Goal: Transaction & Acquisition: Purchase product/service

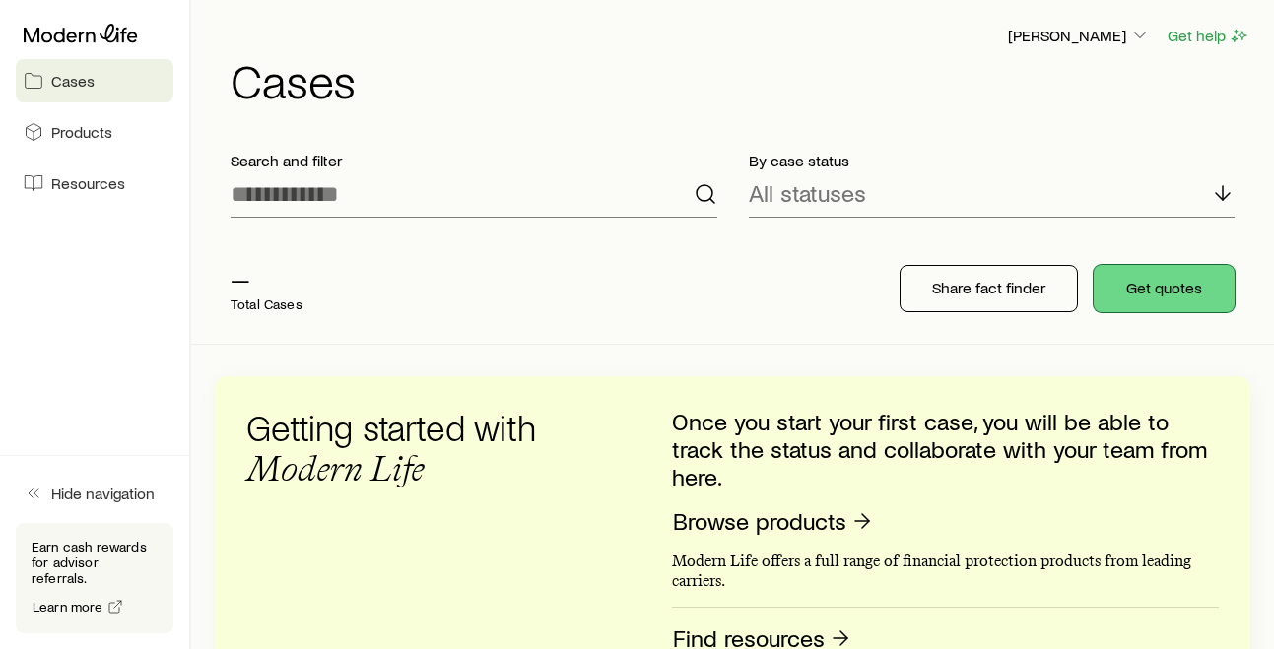
click at [1158, 285] on button "Get quotes" at bounding box center [1164, 288] width 141 height 47
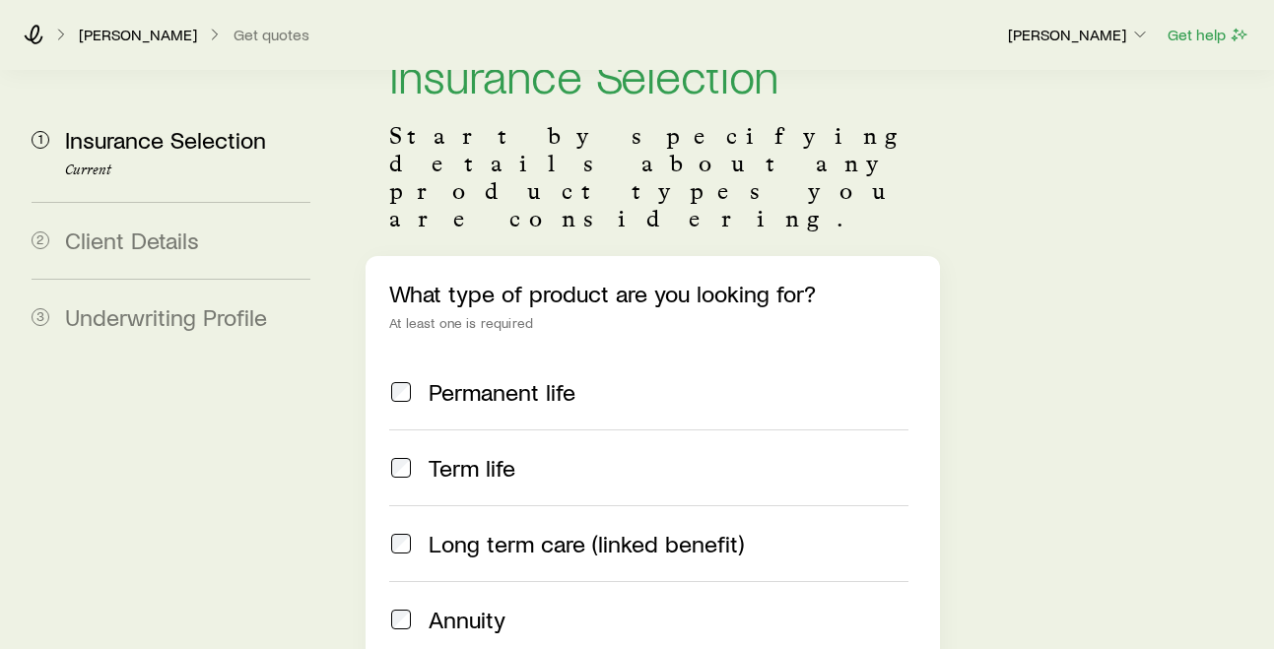
click at [508, 378] on span "Permanent life" at bounding box center [502, 392] width 147 height 28
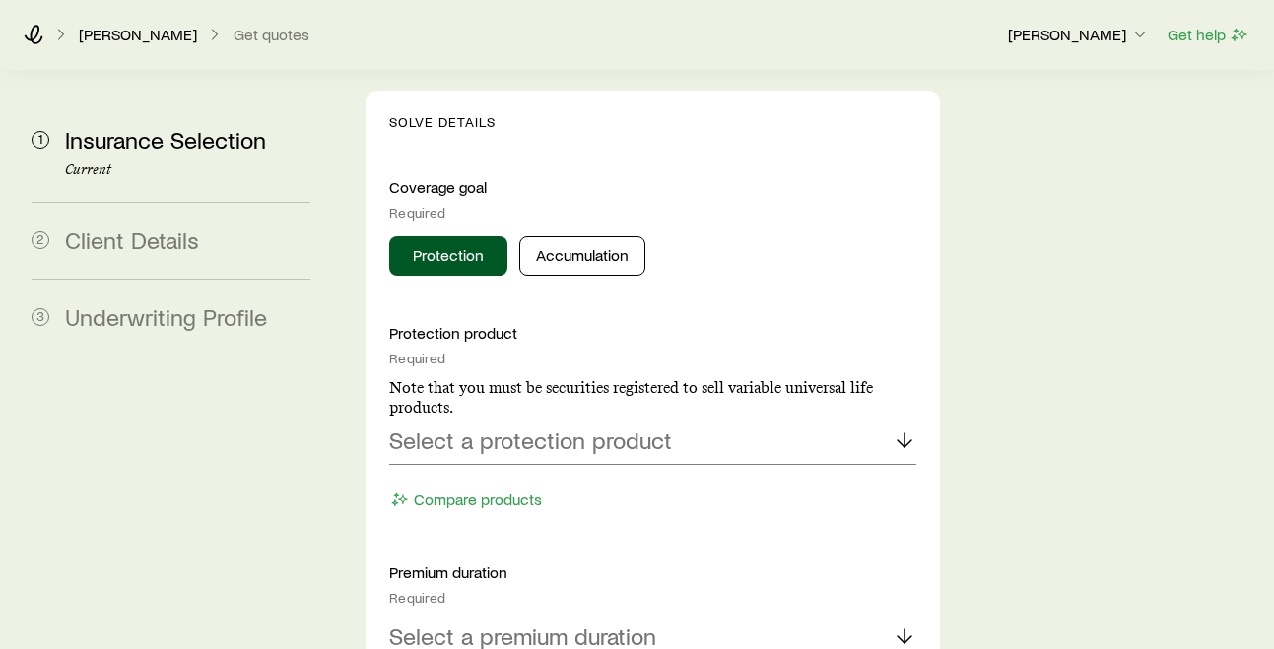
scroll to position [829, 0]
click at [572, 426] on p "Select a protection product" at bounding box center [530, 440] width 283 height 28
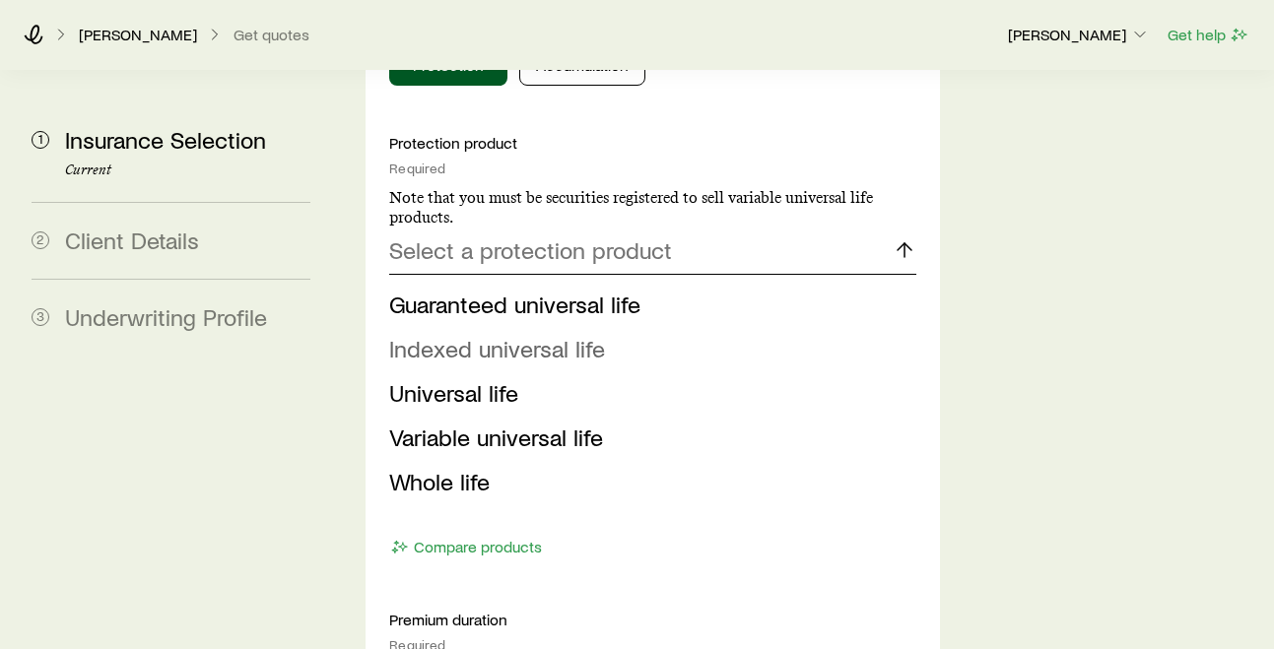
scroll to position [1012, 0]
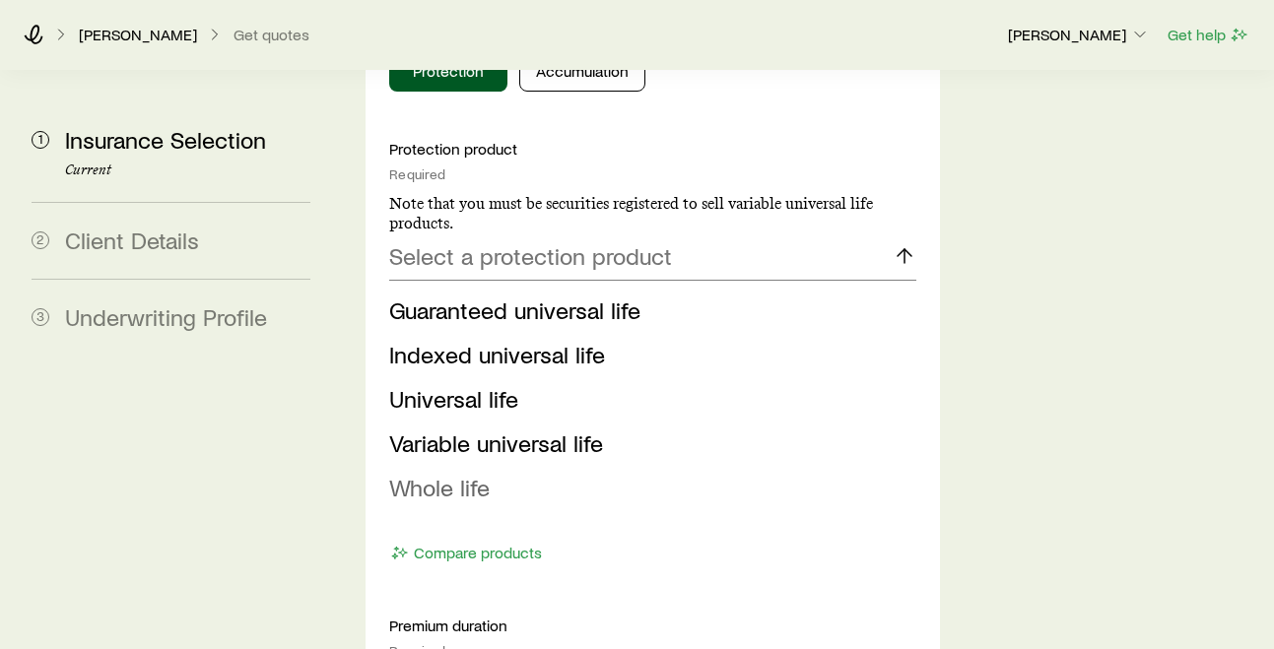
click at [484, 473] on span "Whole life" at bounding box center [439, 487] width 101 height 29
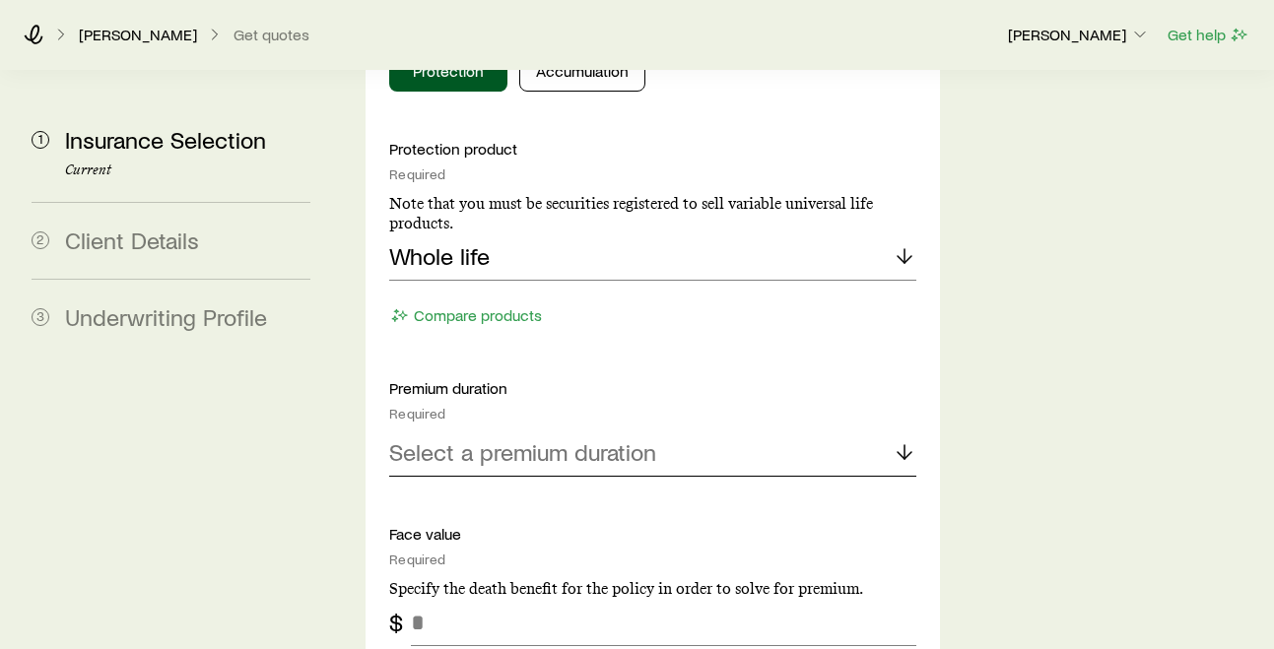
click at [497, 438] on p "Select a premium duration" at bounding box center [522, 452] width 267 height 28
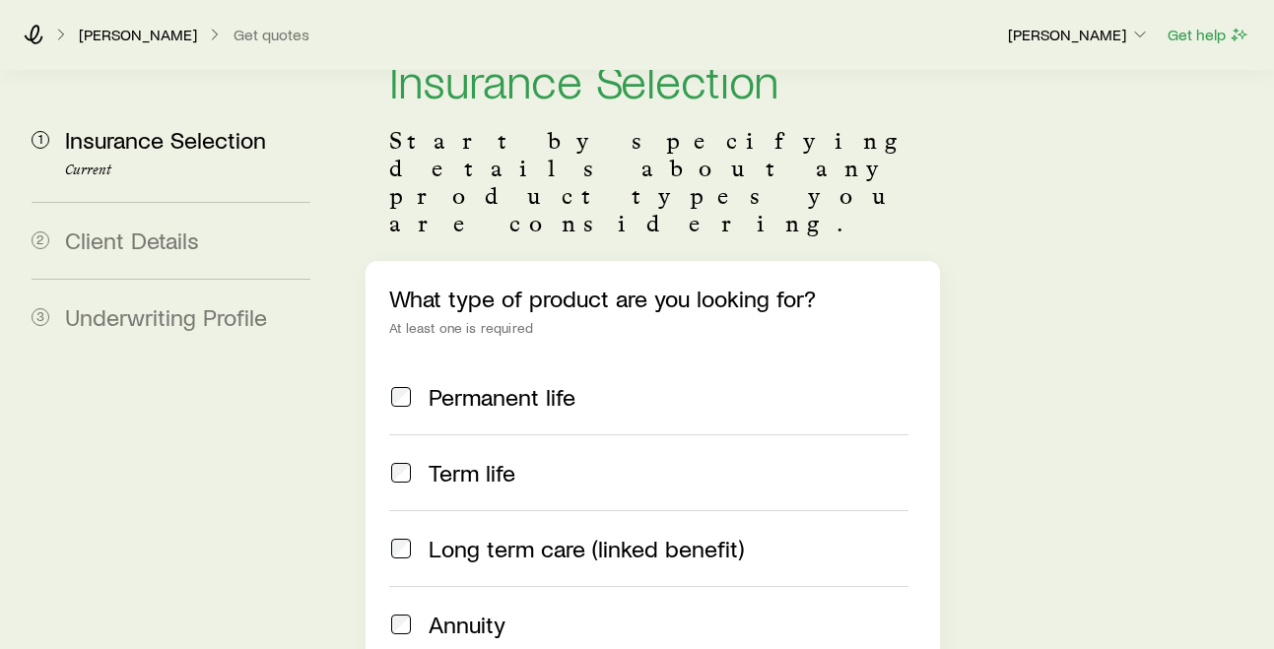
scroll to position [69, 0]
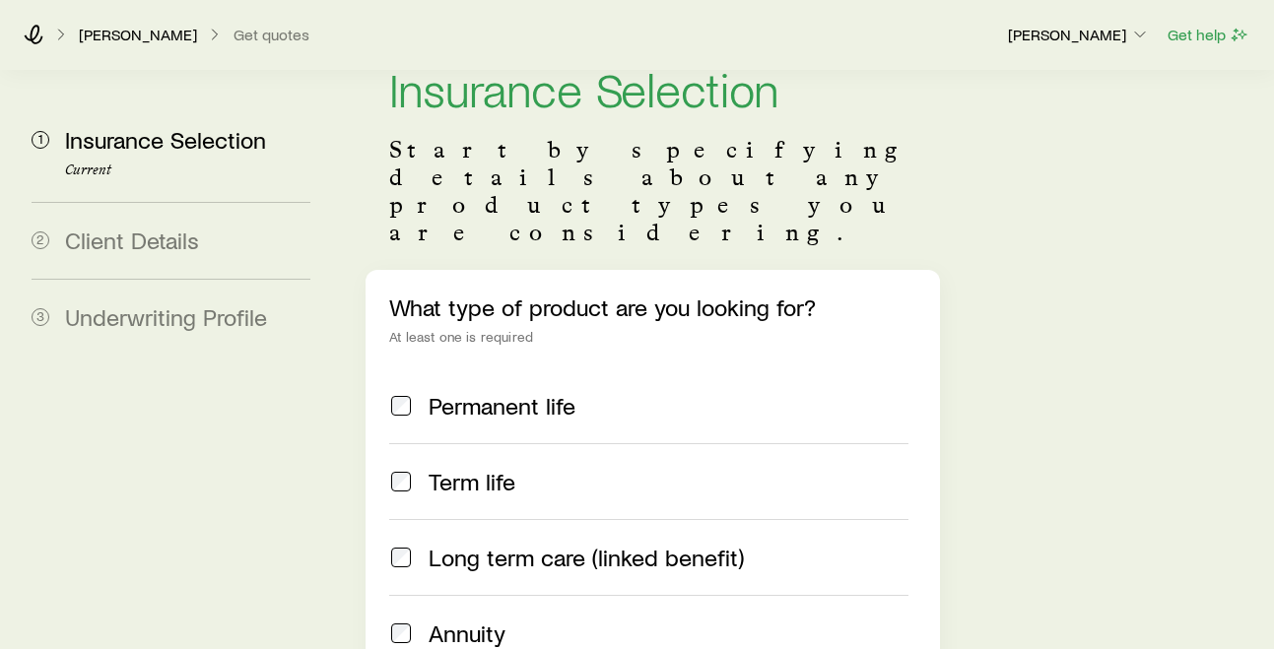
click at [403, 468] on span at bounding box center [401, 482] width 24 height 28
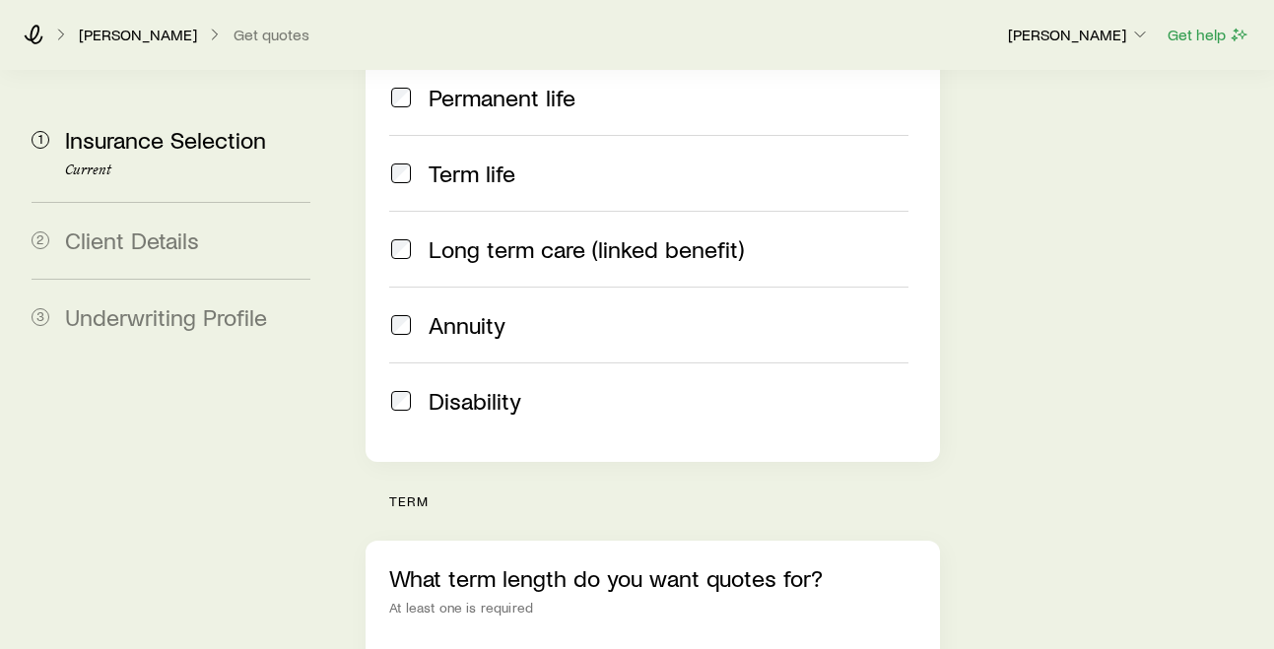
scroll to position [0, 0]
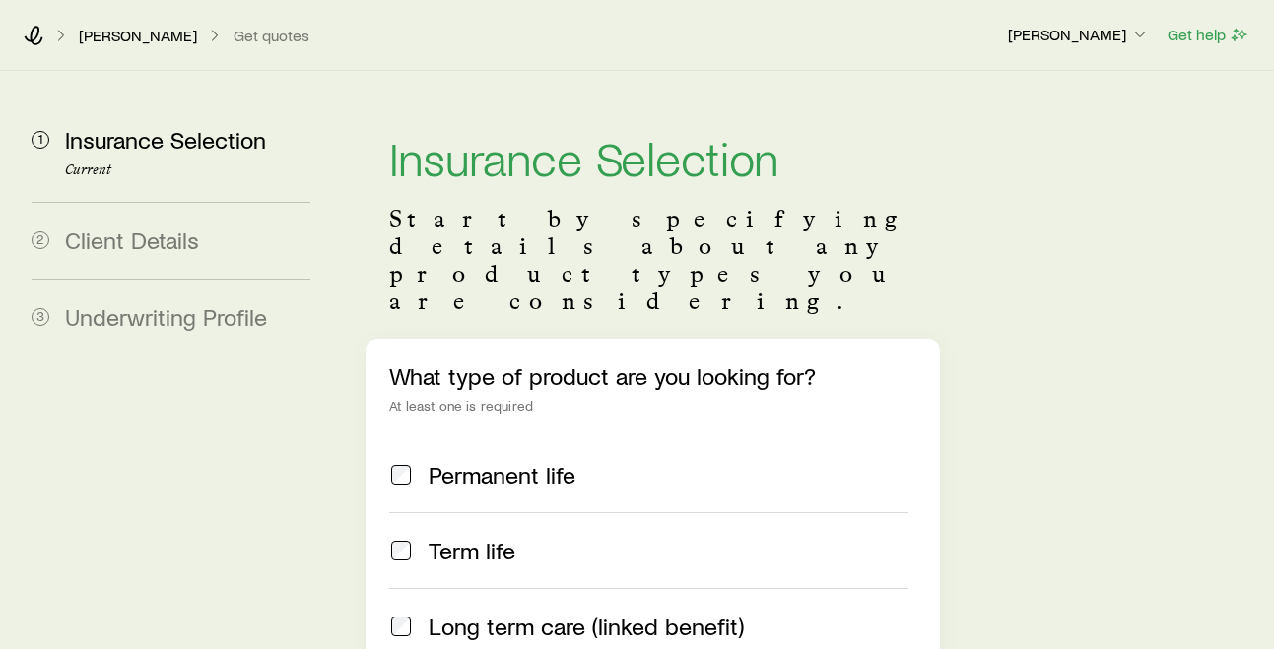
click at [147, 249] on span "Client Details" at bounding box center [132, 240] width 134 height 29
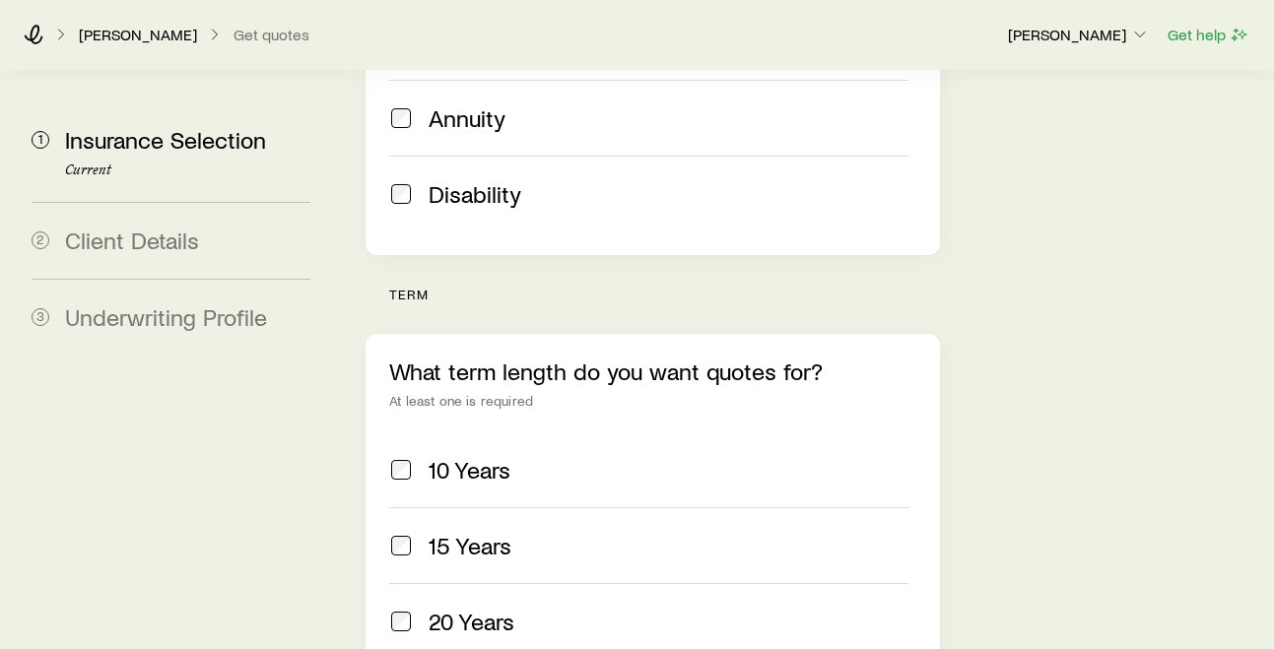
scroll to position [639, 0]
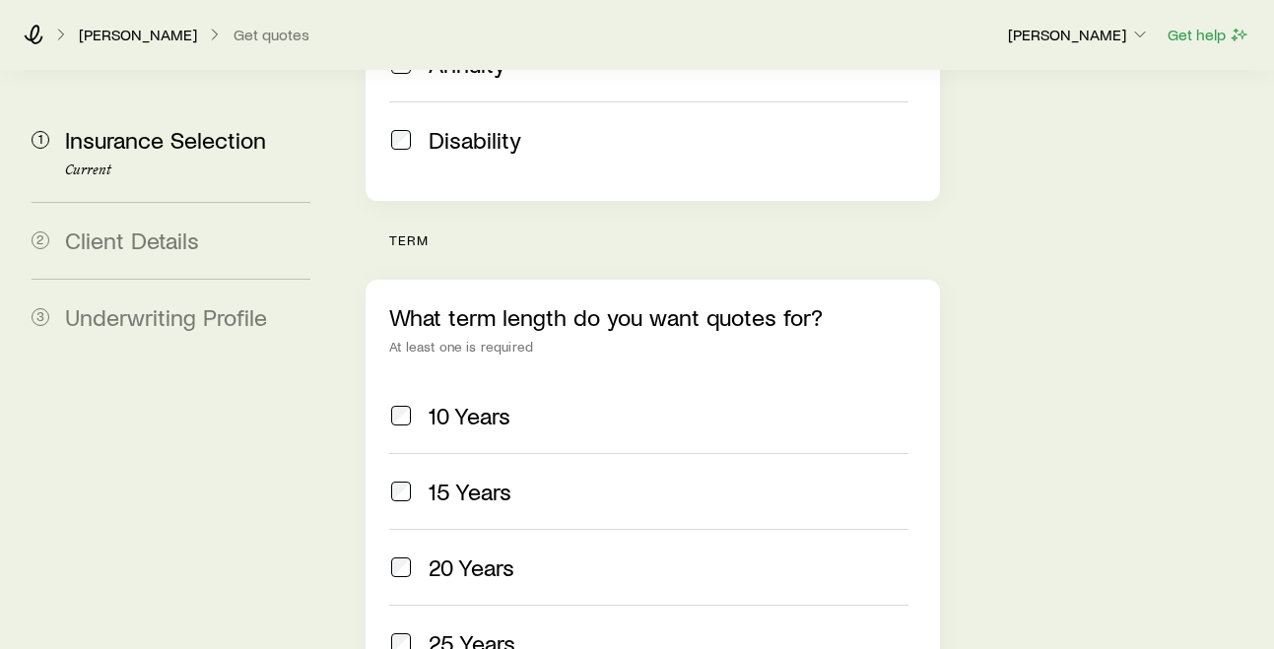
click at [452, 402] on span "10 Years" at bounding box center [470, 416] width 82 height 28
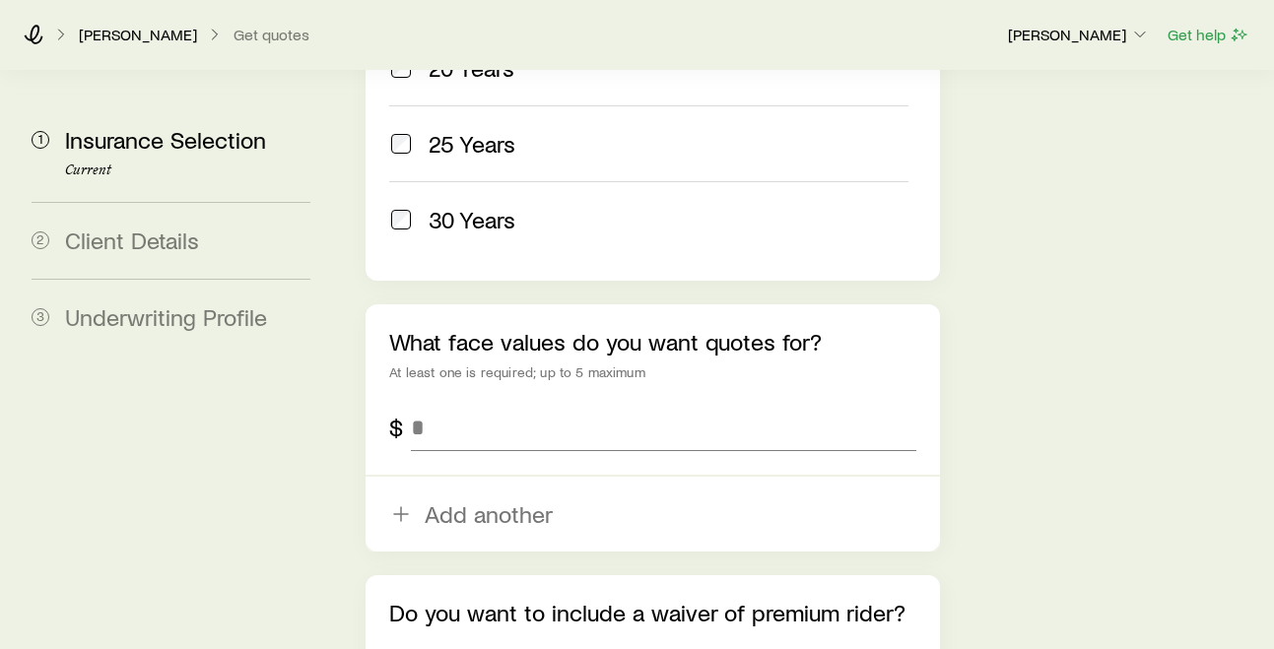
scroll to position [1145, 0]
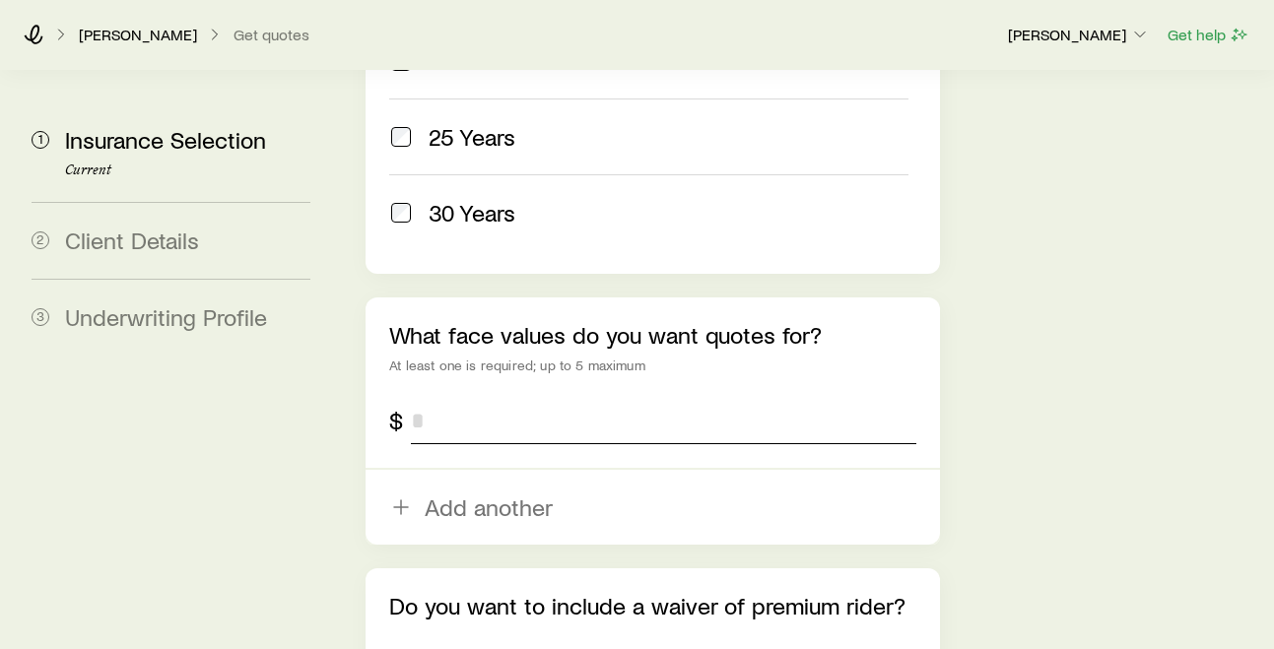
click at [475, 397] on input "tel" at bounding box center [663, 420] width 505 height 47
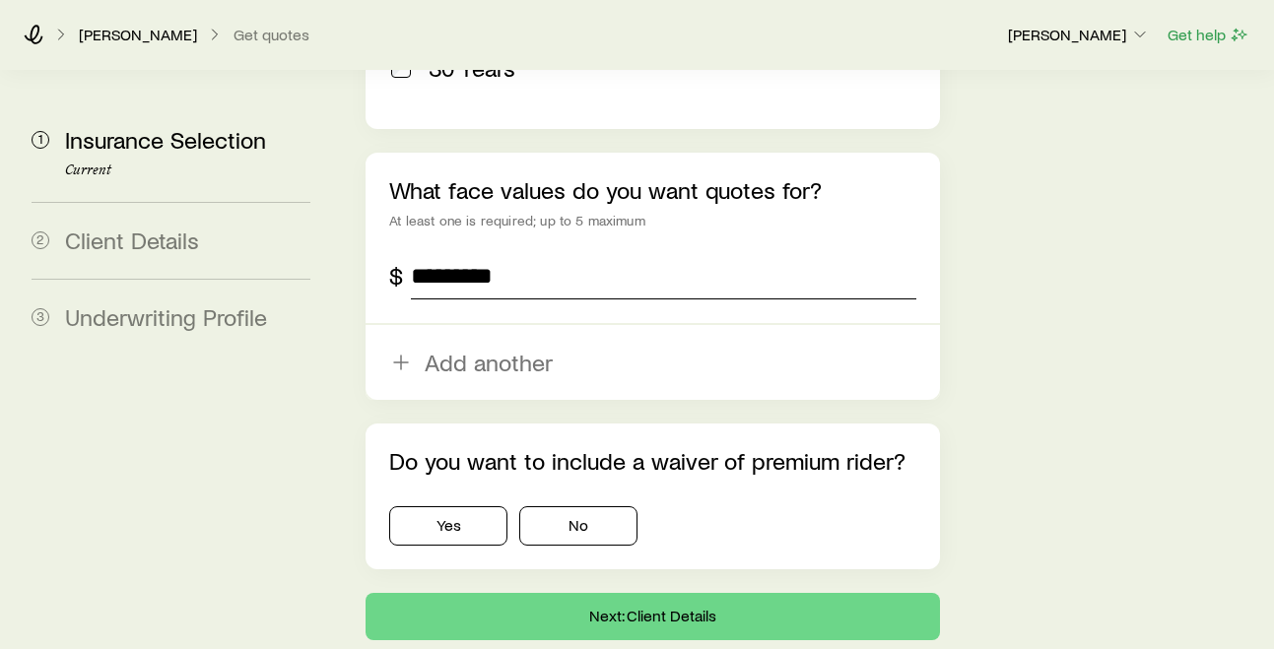
scroll to position [1293, 0]
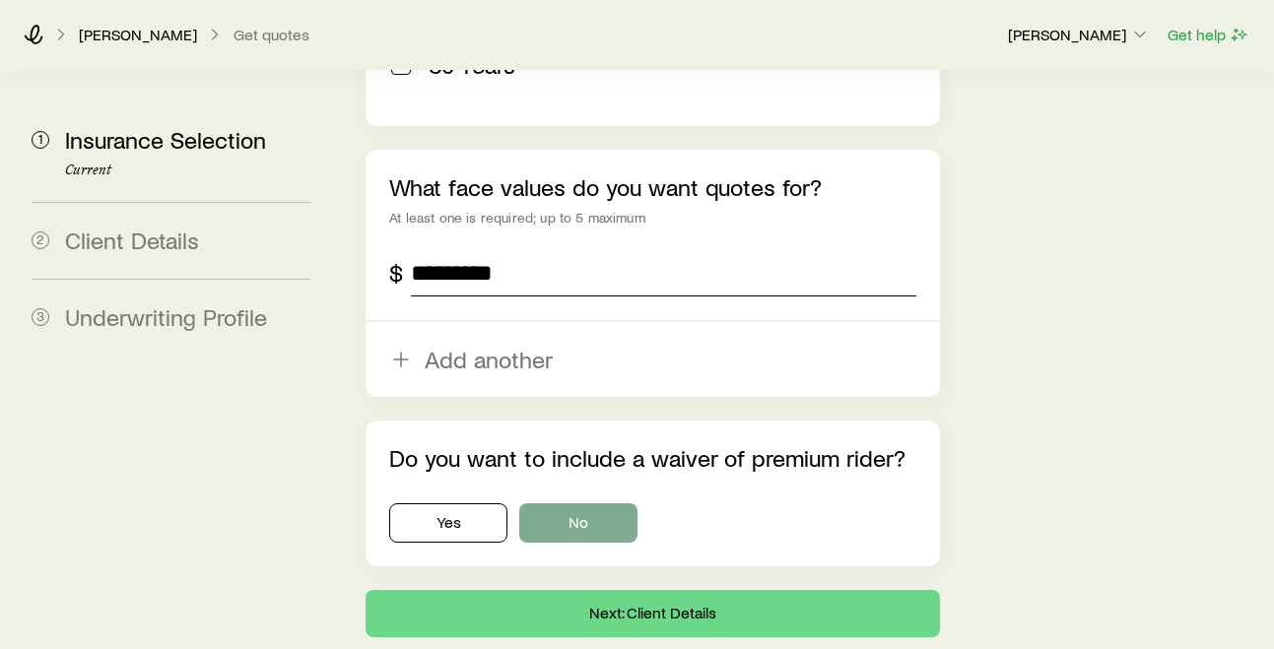
type input "*********"
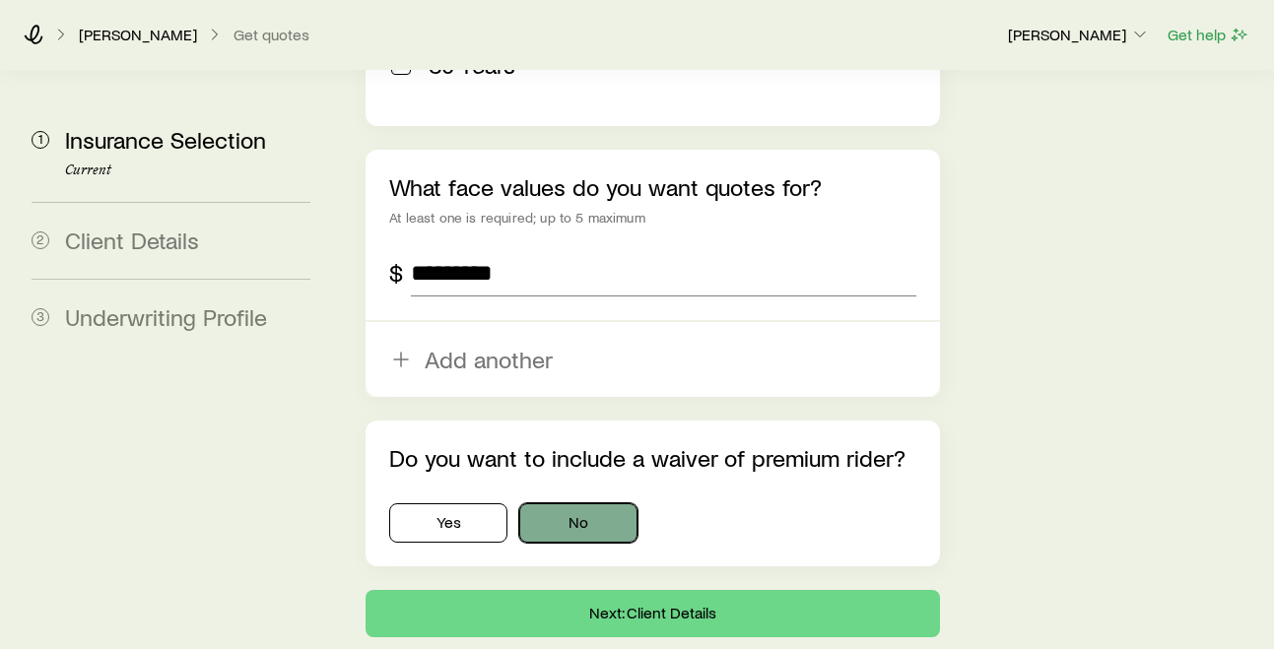
click at [542, 504] on button "No" at bounding box center [578, 523] width 118 height 39
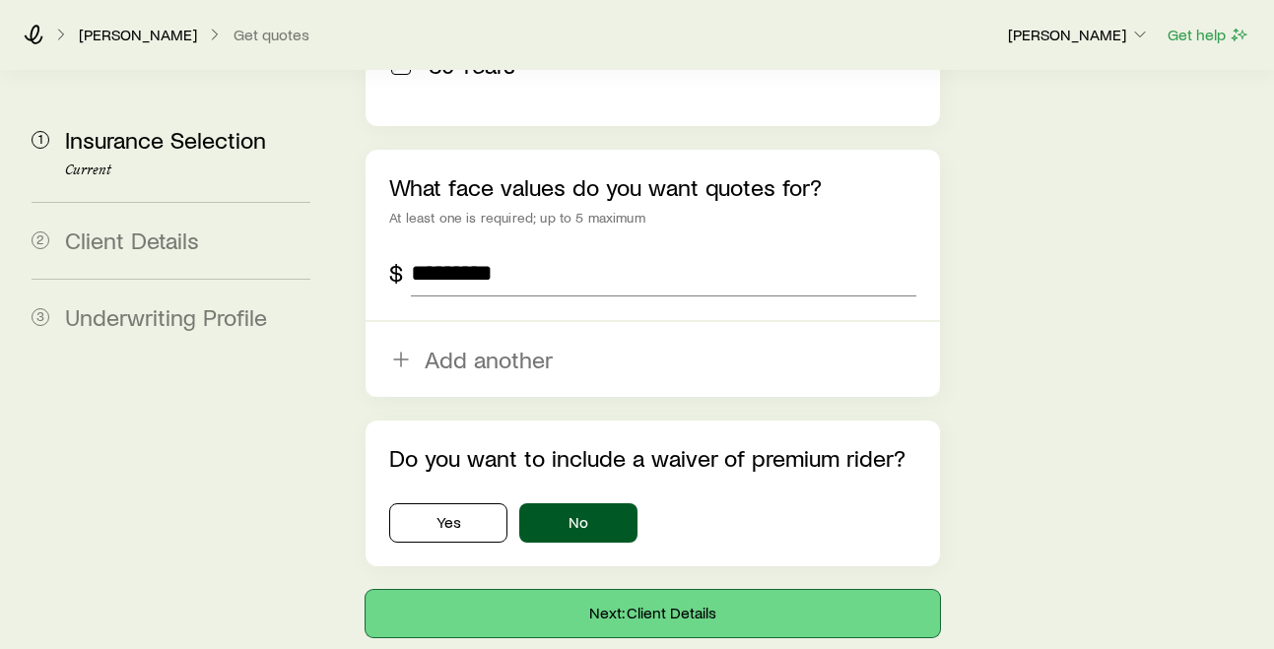
click at [587, 590] on button "Next: Client Details" at bounding box center [652, 613] width 573 height 47
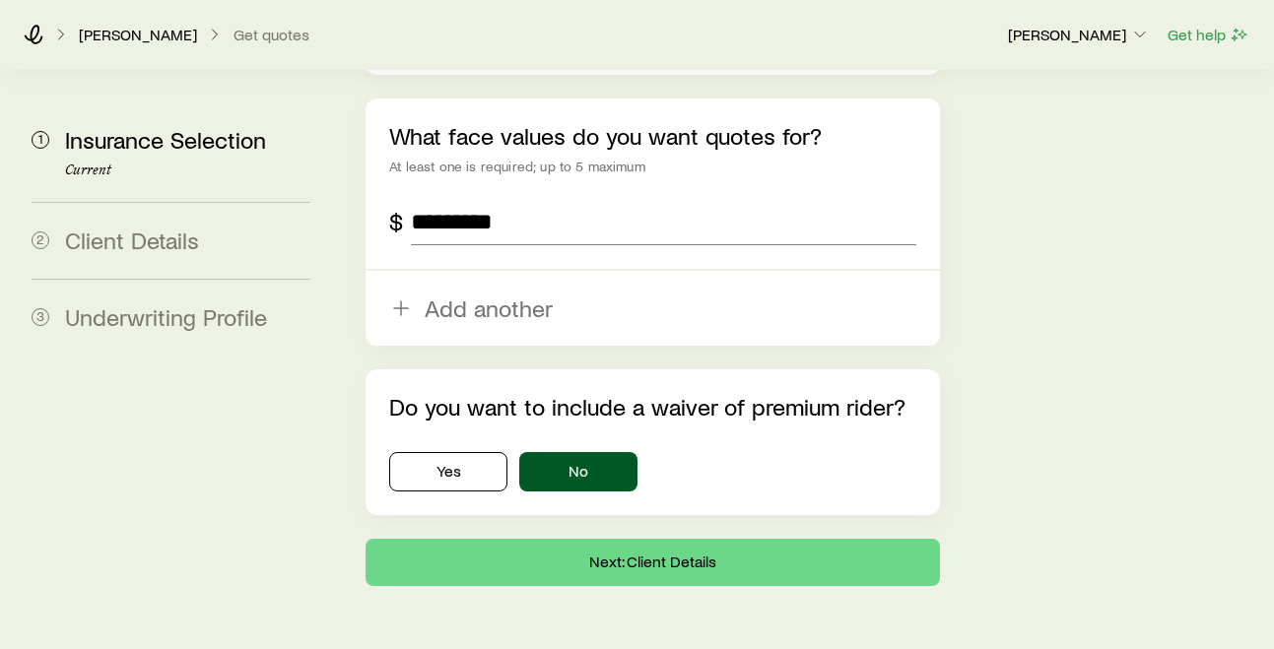
scroll to position [1441, 0]
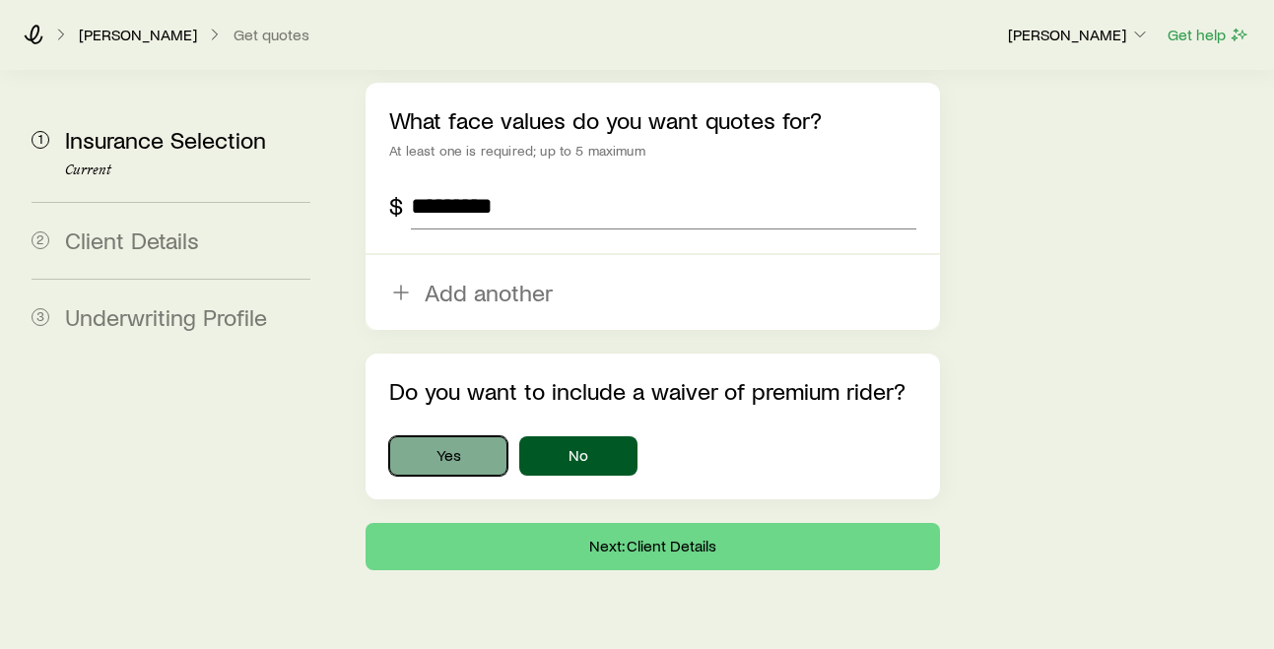
click at [475, 437] on button "Yes" at bounding box center [448, 456] width 118 height 39
click at [571, 437] on button "No" at bounding box center [578, 456] width 118 height 39
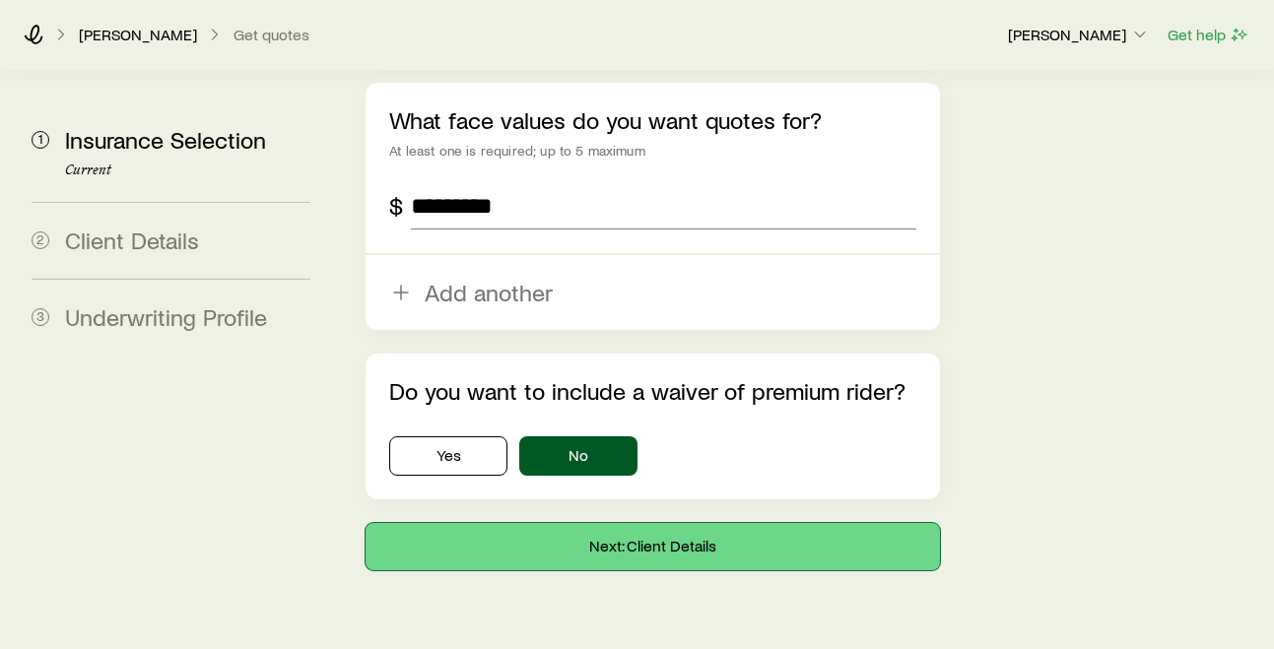
click at [602, 523] on button "Next: Client Details" at bounding box center [652, 546] width 573 height 47
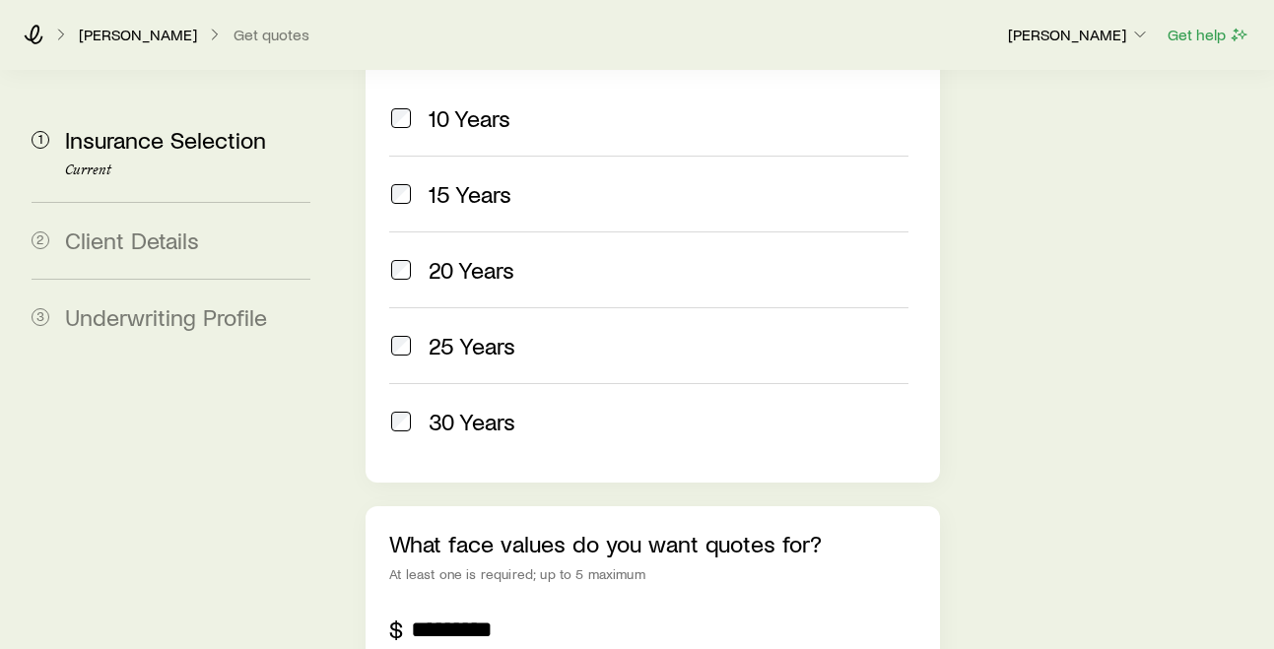
scroll to position [1018, 0]
click at [531, 605] on input "*********" at bounding box center [663, 628] width 505 height 47
type input "*"
click at [895, 566] on div "At least one is required; up to 5 maximum" at bounding box center [652, 574] width 526 height 16
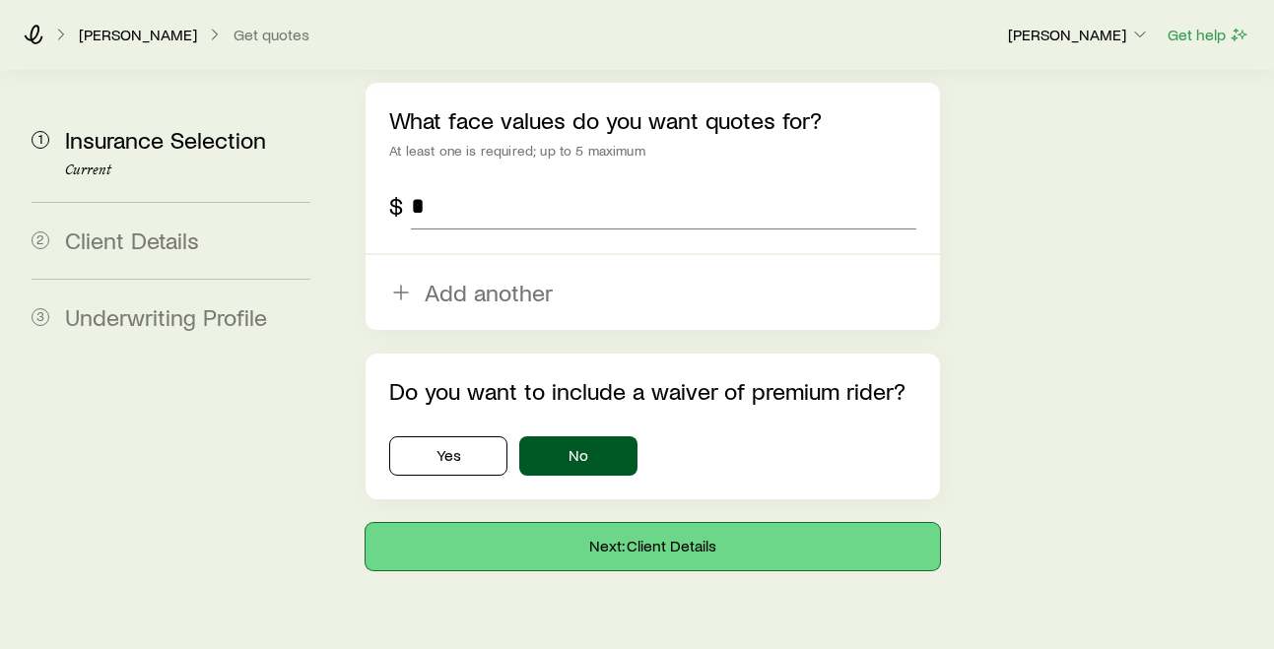
click at [654, 523] on button "Next: Client Details" at bounding box center [652, 546] width 573 height 47
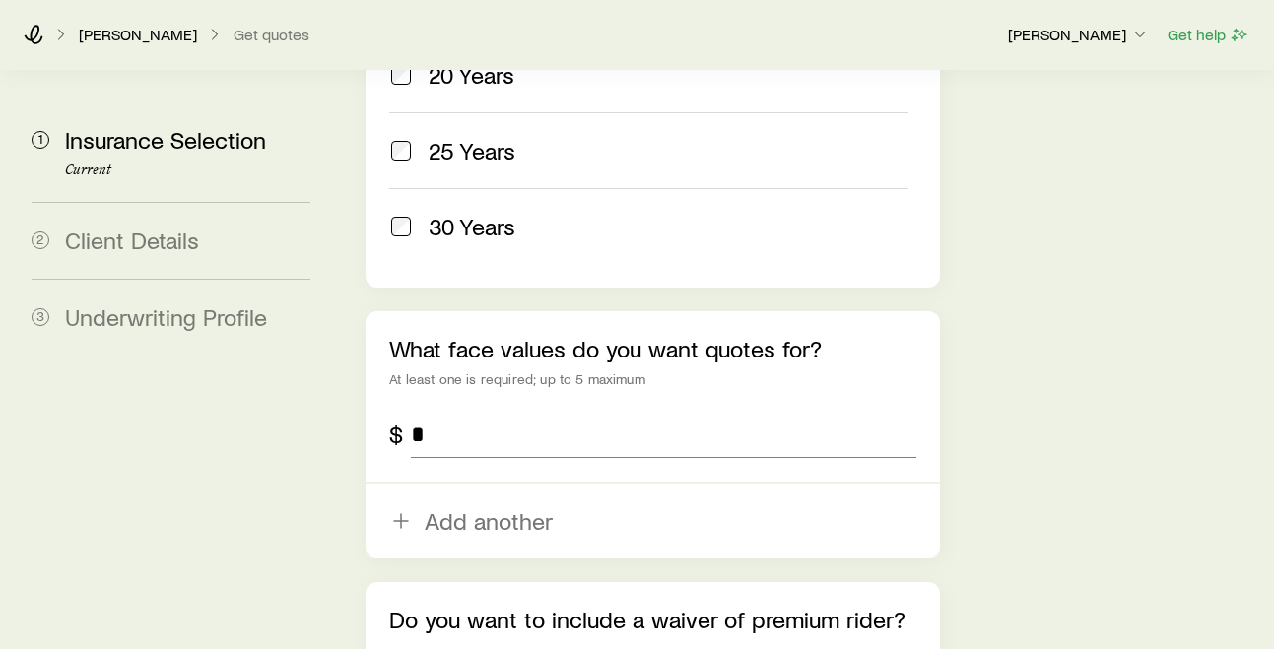
scroll to position [1217, 0]
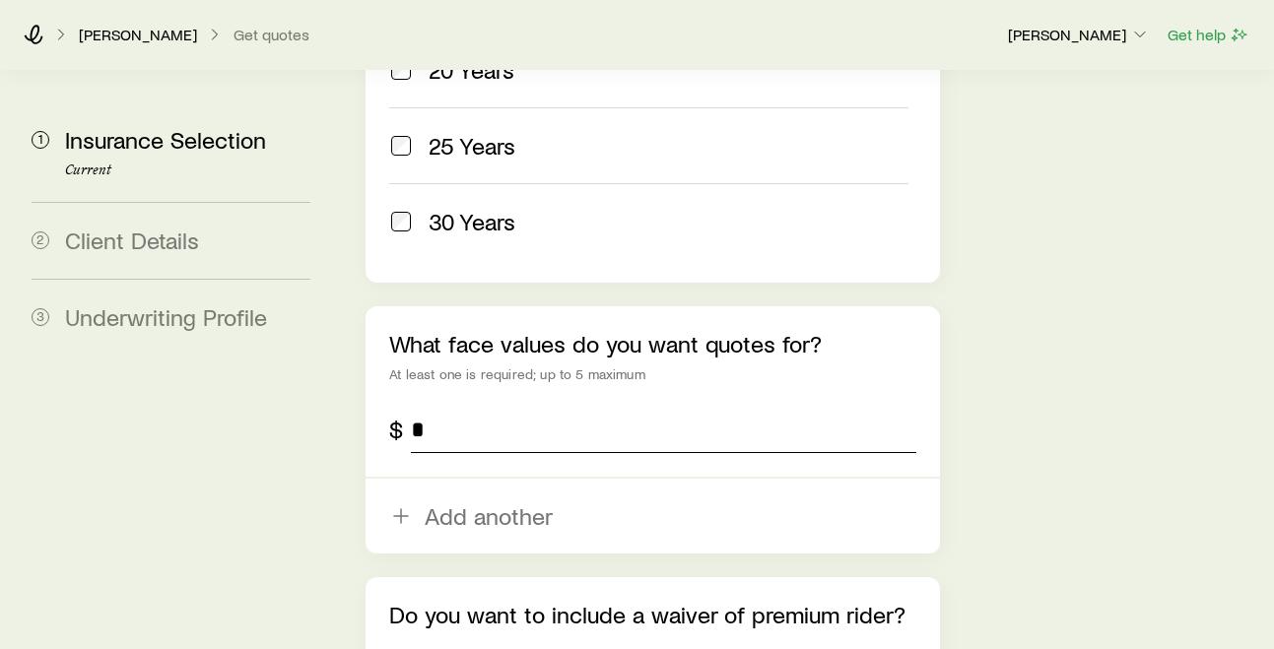
click at [459, 406] on input "*" at bounding box center [663, 429] width 505 height 47
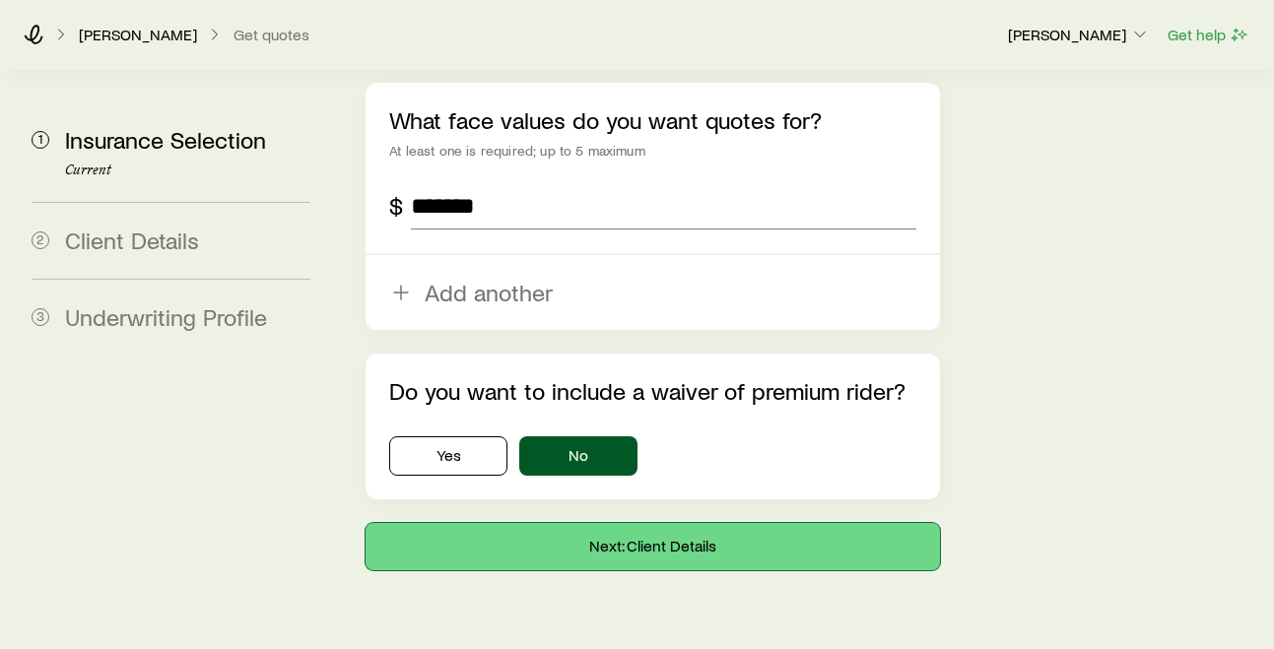
click at [661, 523] on button "Next: Client Details" at bounding box center [652, 546] width 573 height 47
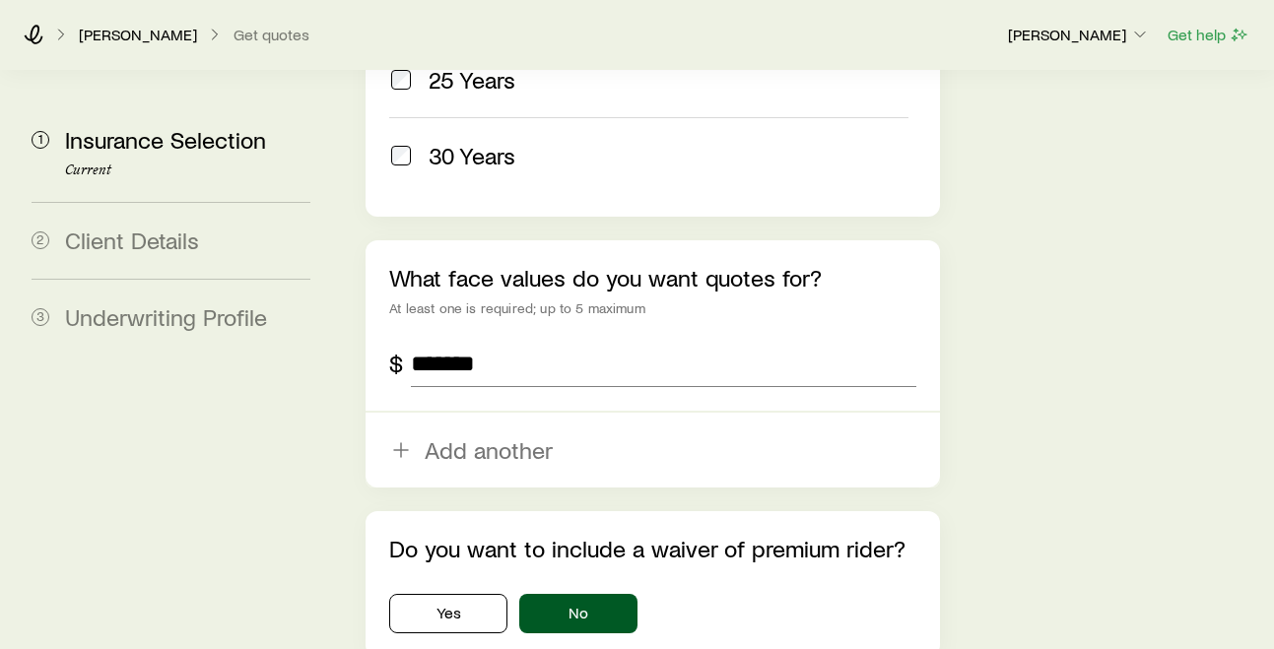
scroll to position [1289, 0]
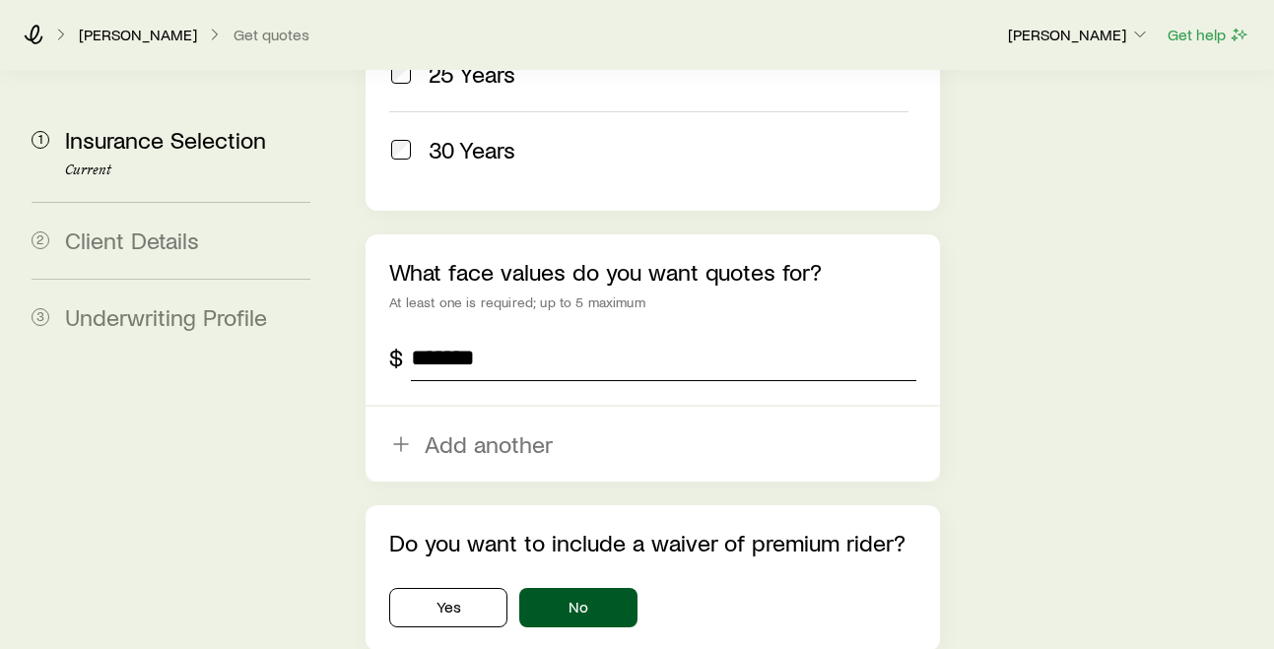
click at [497, 334] on input "*******" at bounding box center [663, 357] width 505 height 47
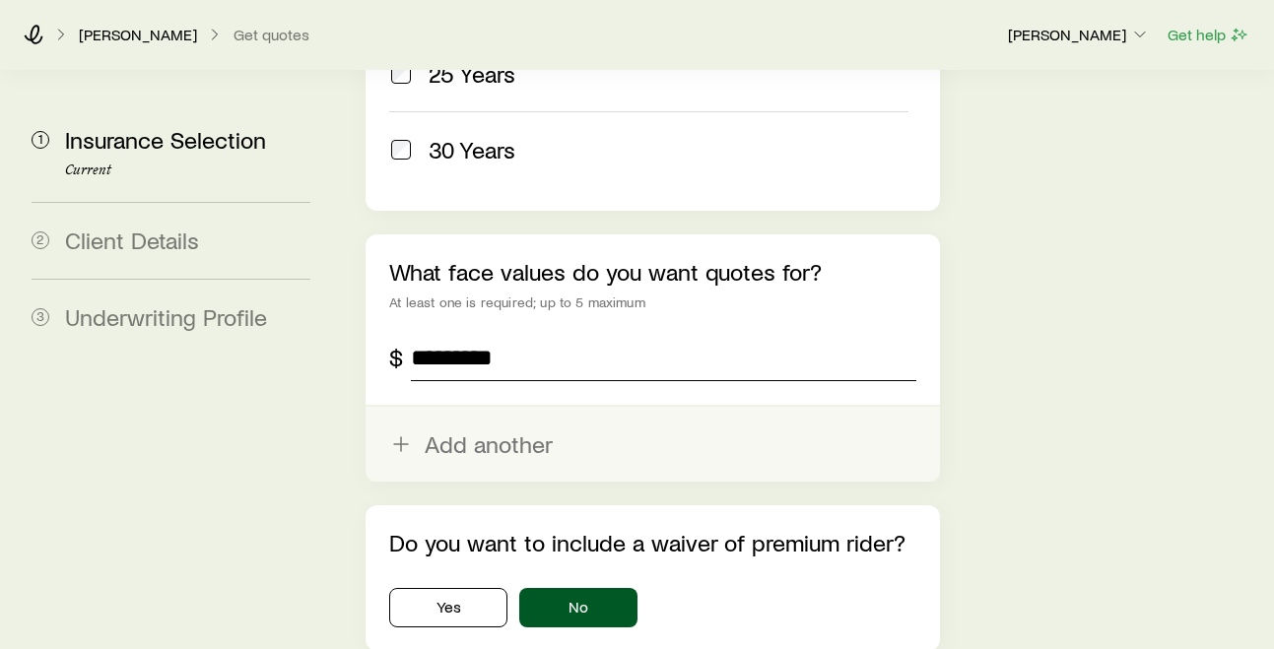
type input "*********"
click at [536, 407] on button "Add another" at bounding box center [652, 444] width 573 height 75
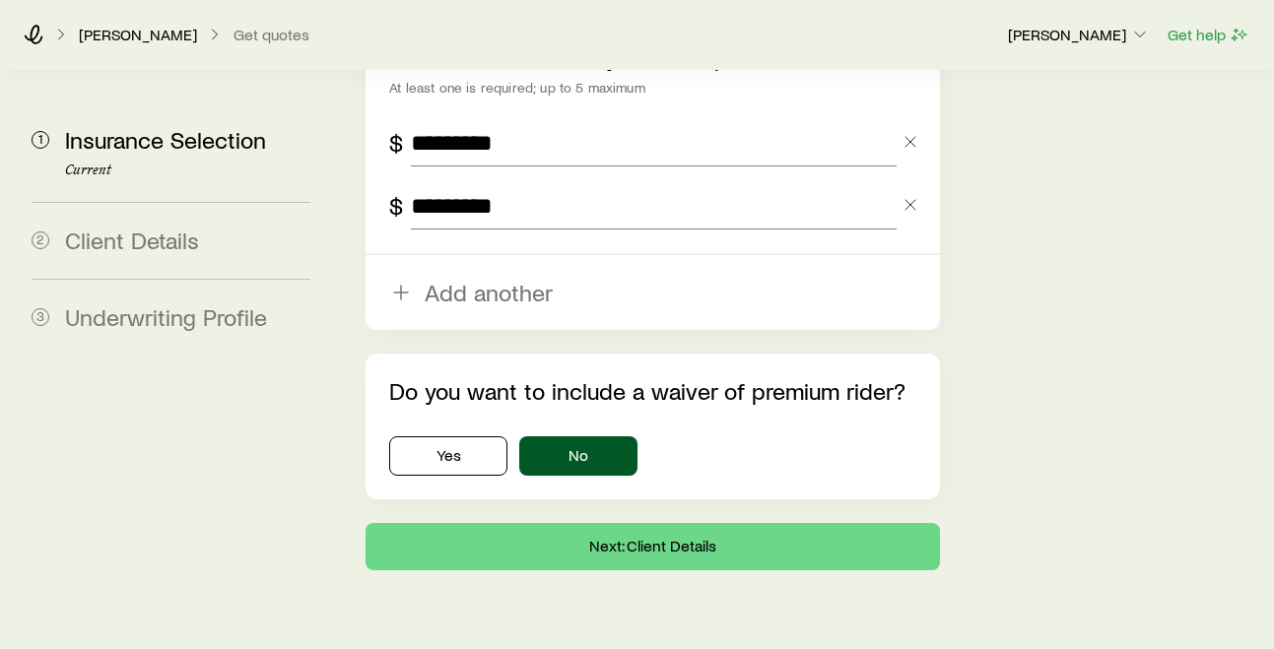
type input "*********"
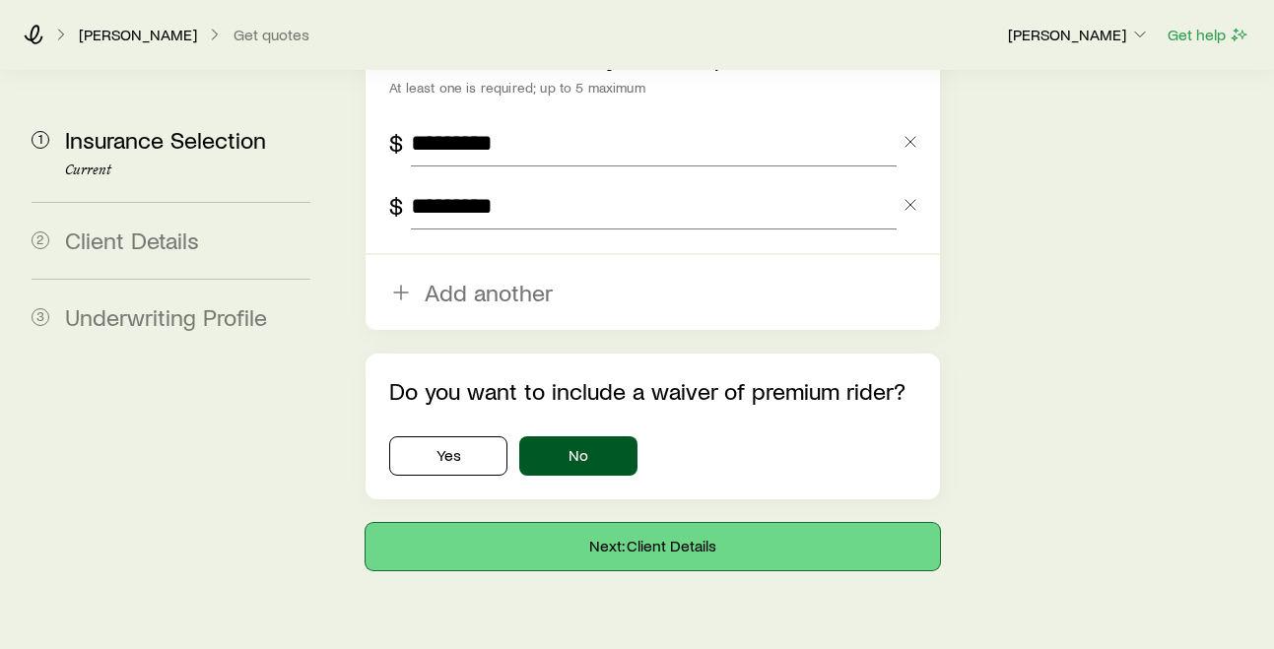
click at [683, 523] on button "Next: Client Details" at bounding box center [652, 546] width 573 height 47
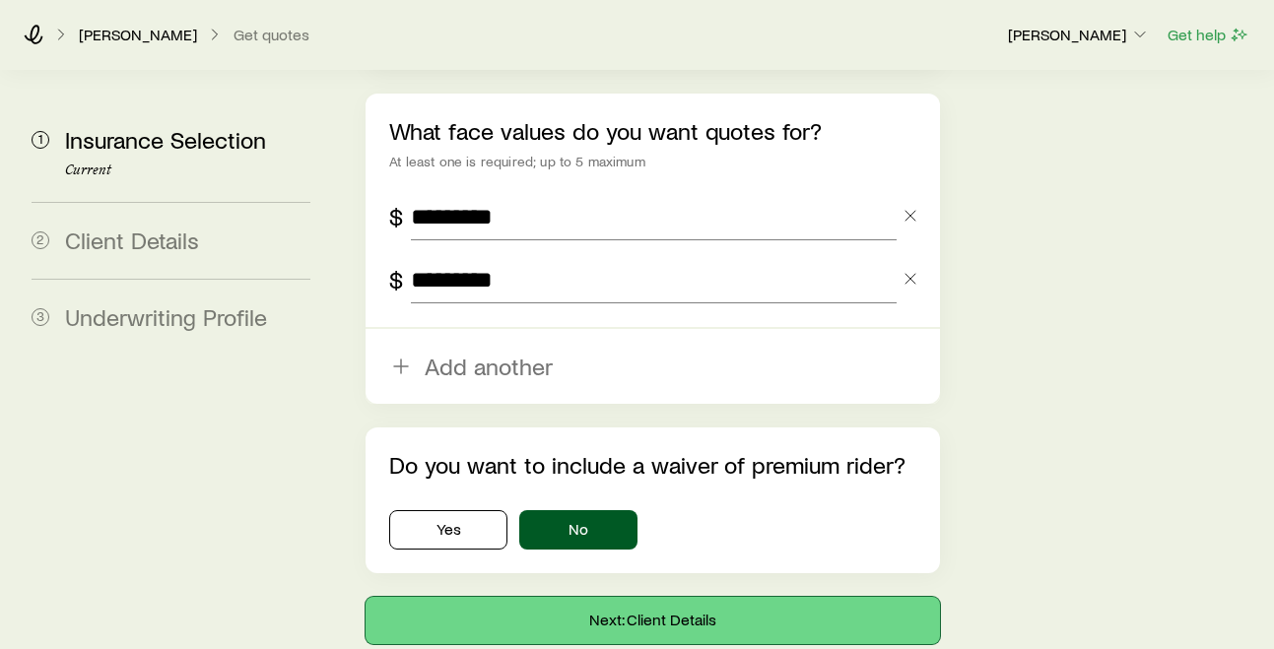
scroll to position [1448, 0]
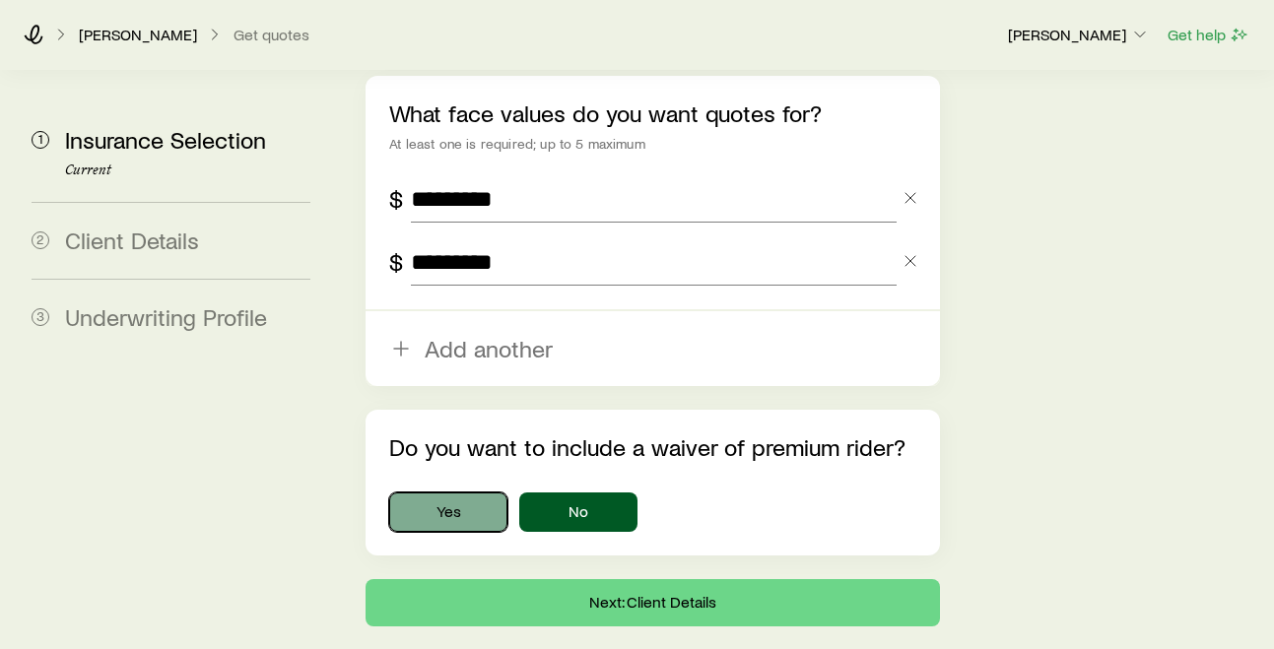
click at [453, 493] on button "Yes" at bounding box center [448, 512] width 118 height 39
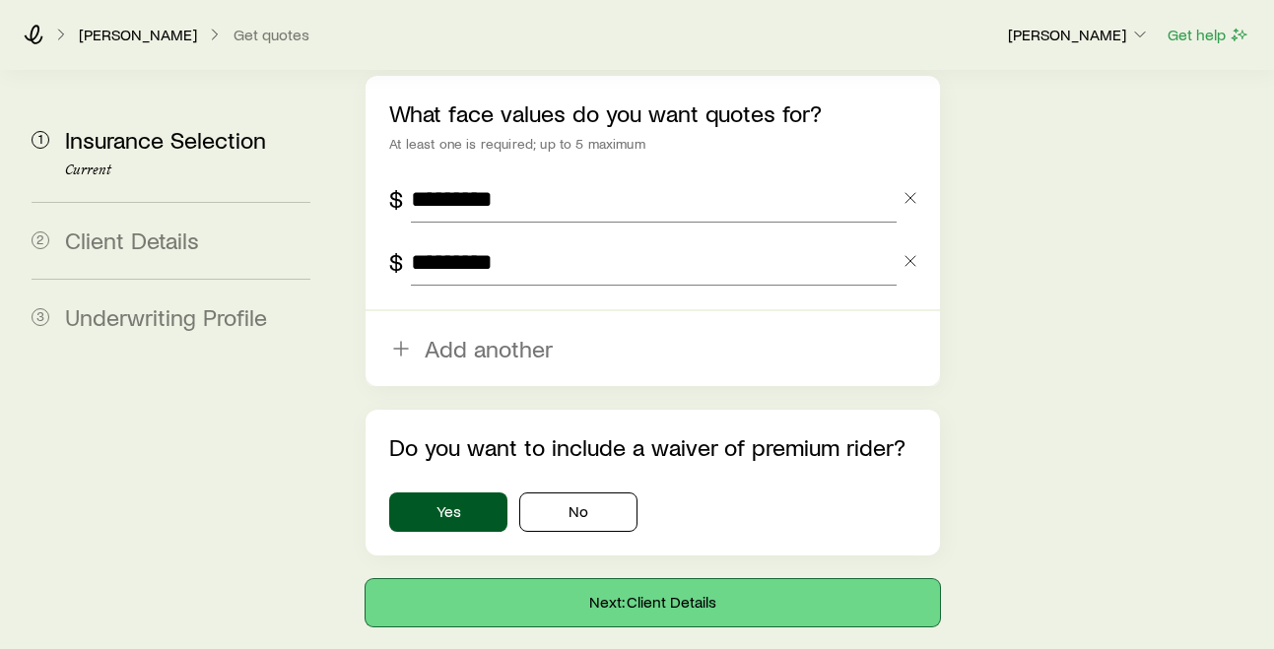
click at [584, 579] on button "Next: Client Details" at bounding box center [652, 602] width 573 height 47
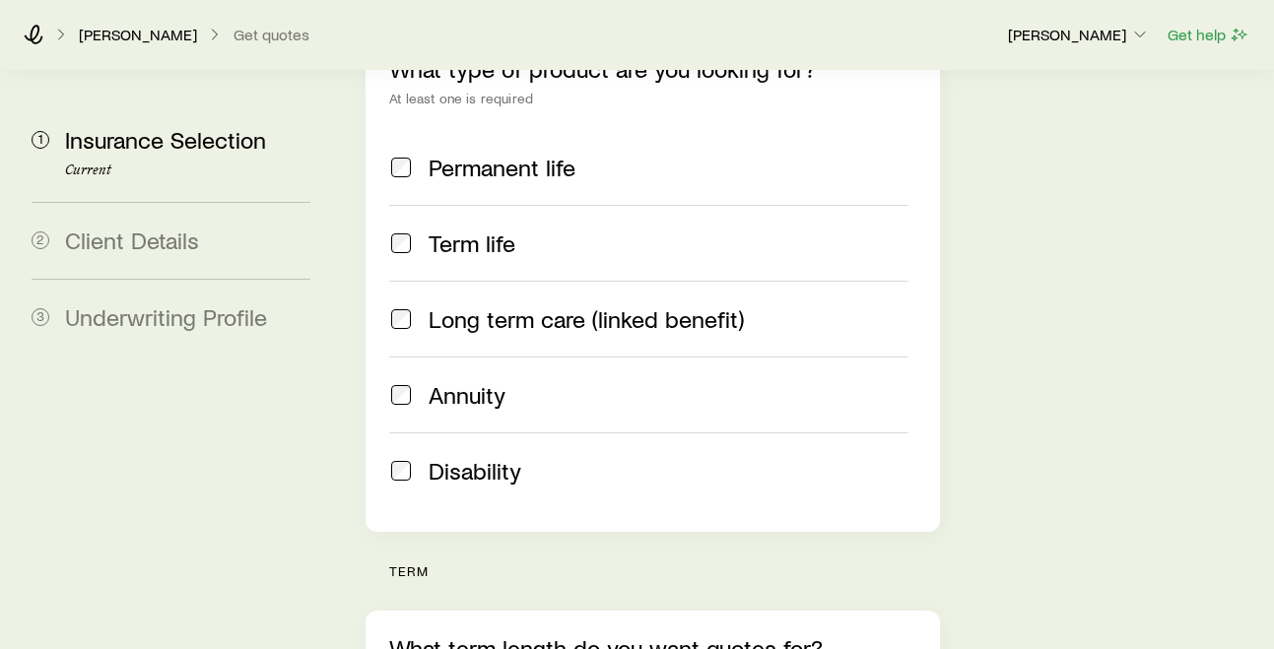
scroll to position [355, 0]
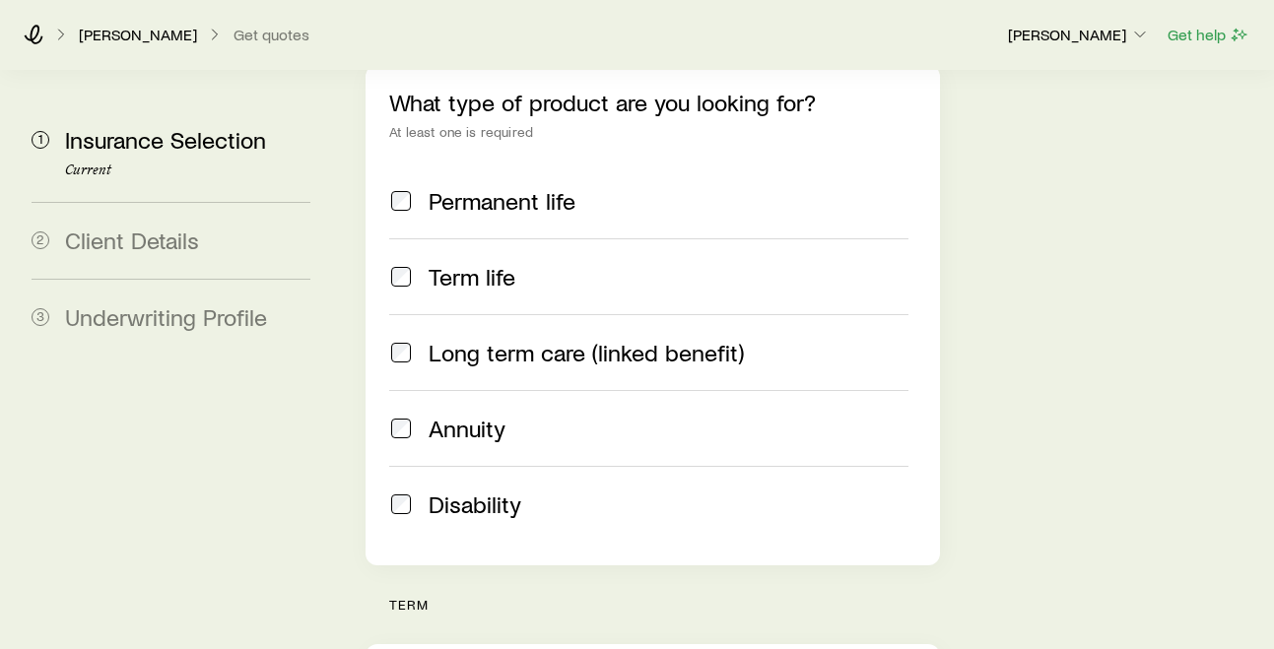
click at [473, 339] on span "Long term care (linked benefit)" at bounding box center [586, 353] width 315 height 28
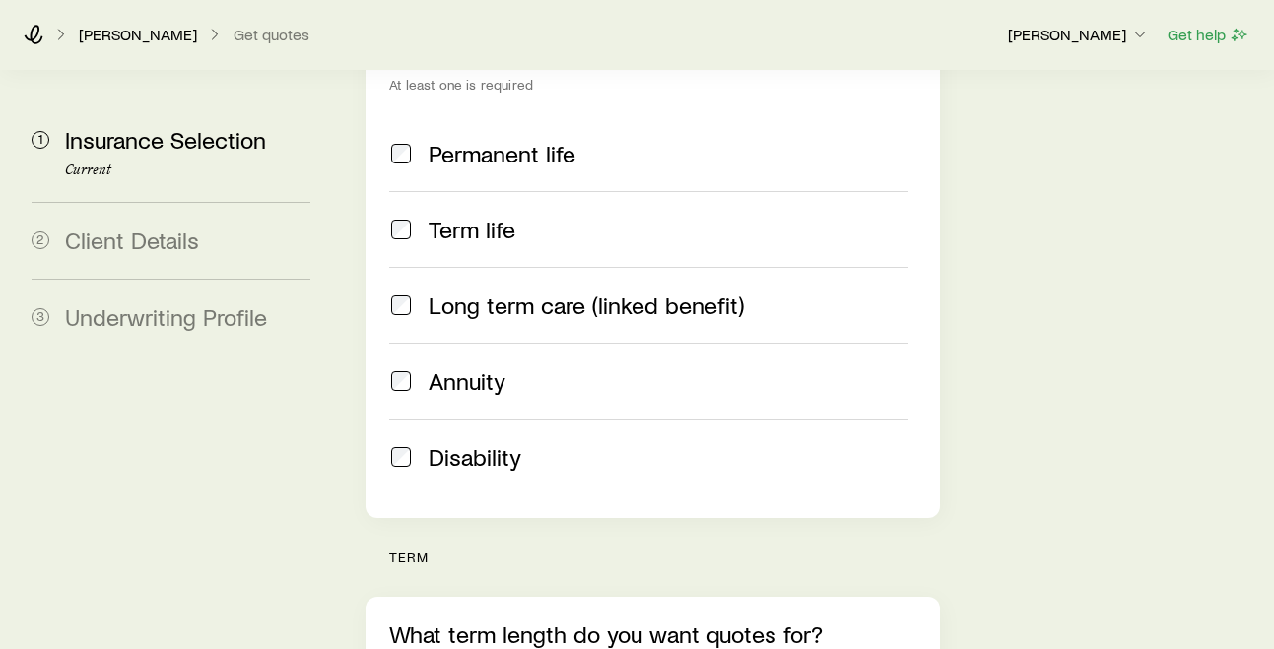
scroll to position [1504, 0]
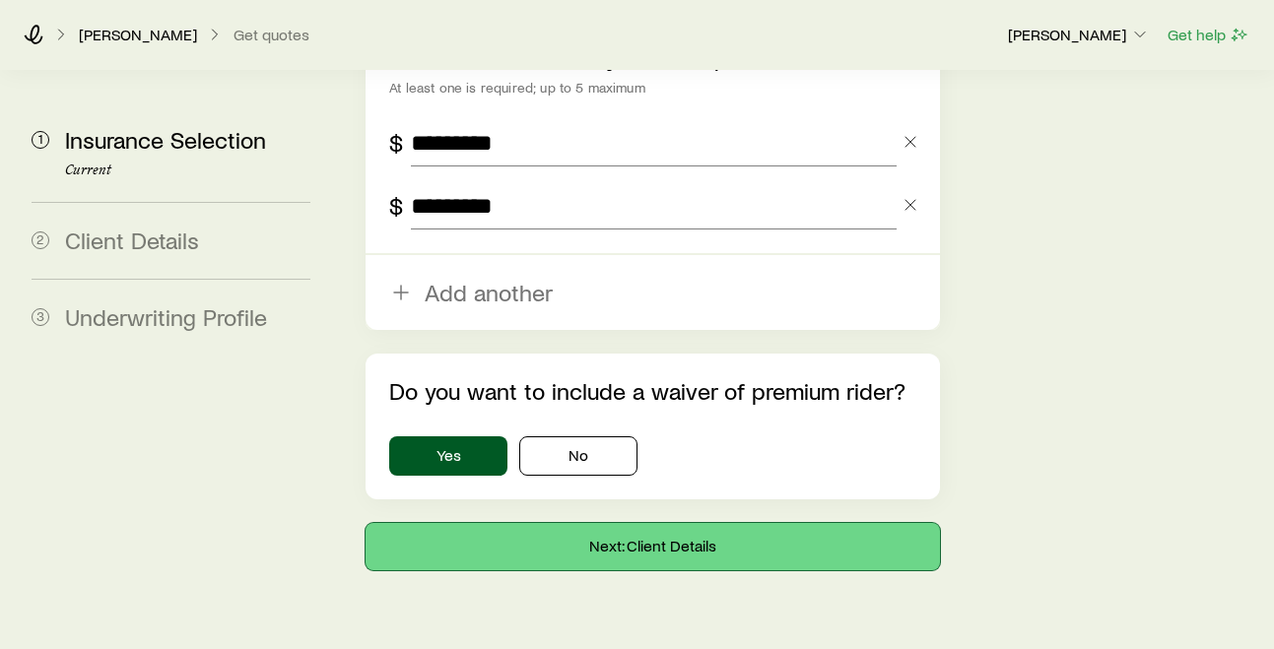
click at [652, 523] on button "Next: Client Details" at bounding box center [652, 546] width 573 height 47
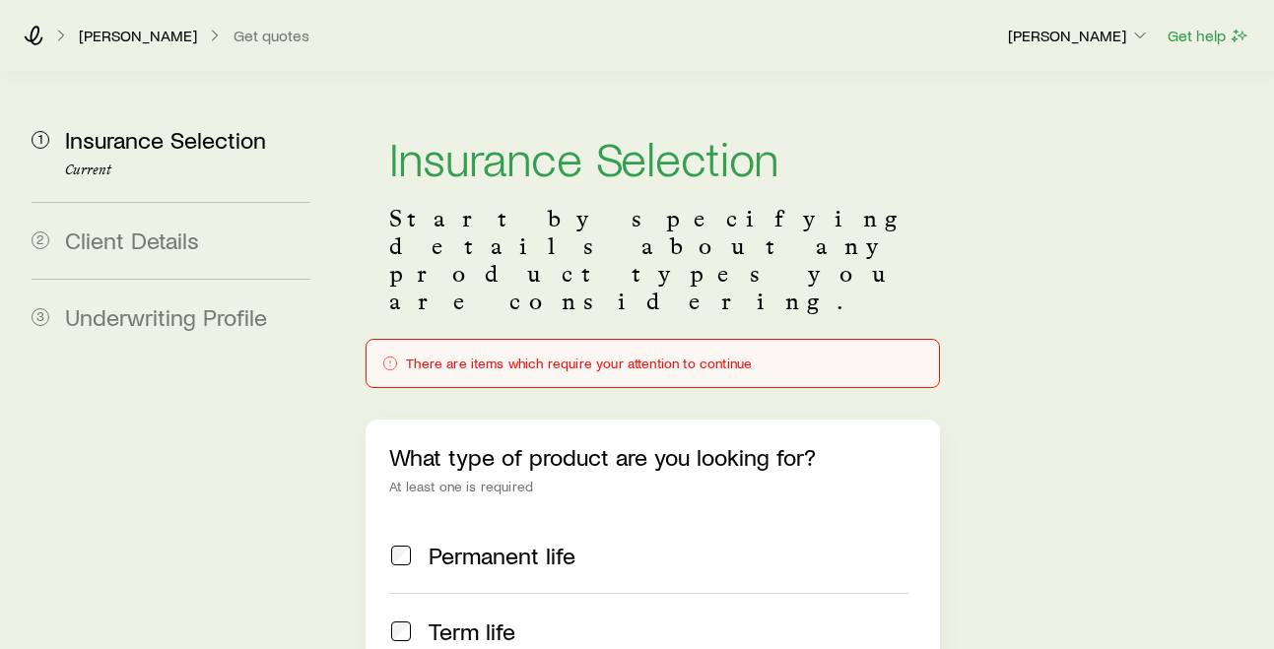
scroll to position [149, 0]
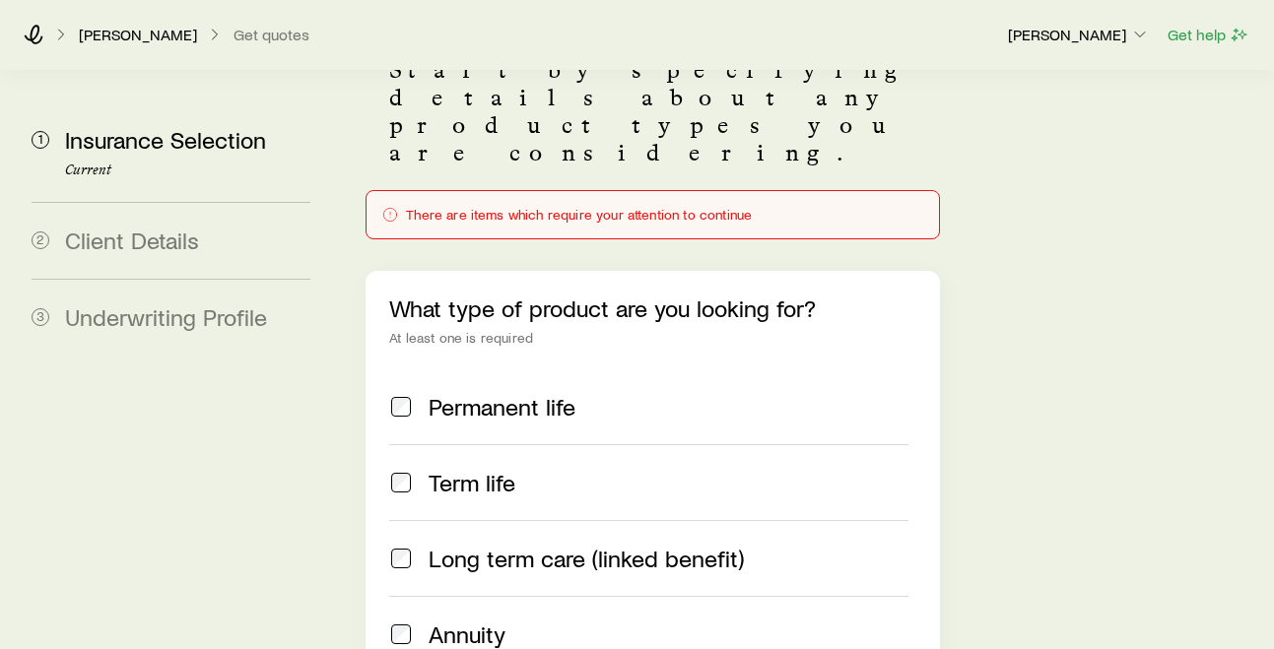
click at [453, 375] on label "Permanent life" at bounding box center [648, 407] width 518 height 75
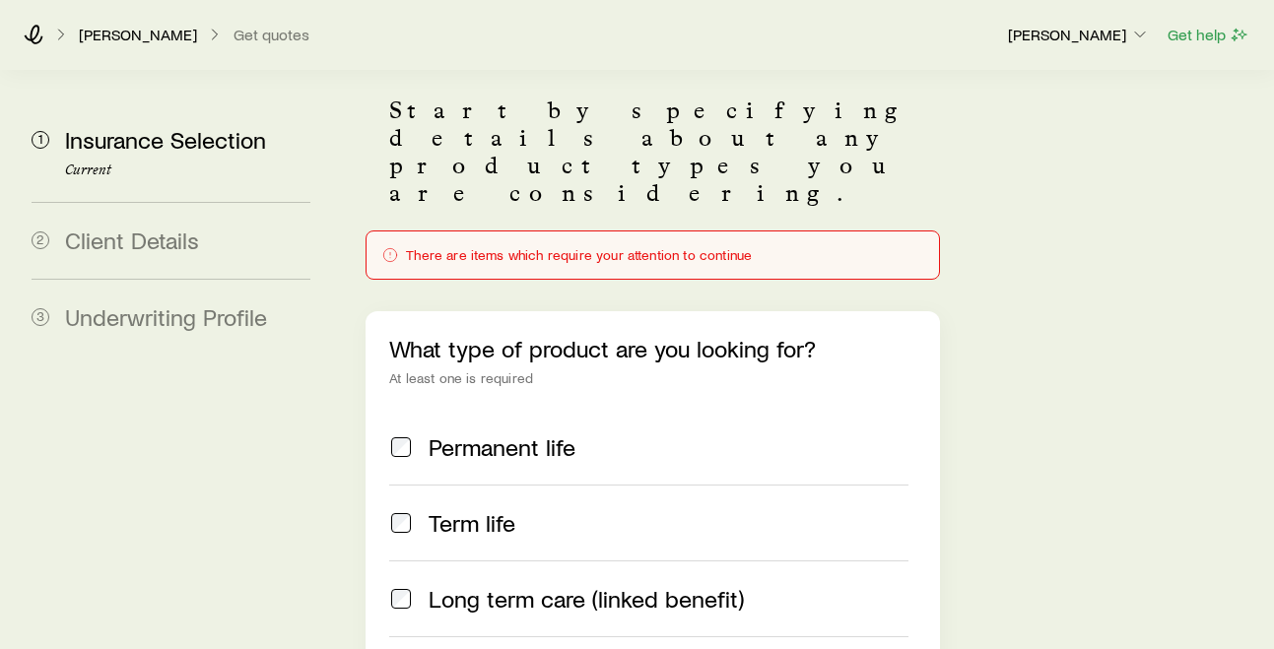
scroll to position [107, 0]
click at [449, 435] on span "Permanent life" at bounding box center [502, 449] width 147 height 28
click at [125, 35] on p "[PERSON_NAME]" at bounding box center [138, 35] width 118 height 20
click at [36, 28] on icon at bounding box center [34, 35] width 20 height 20
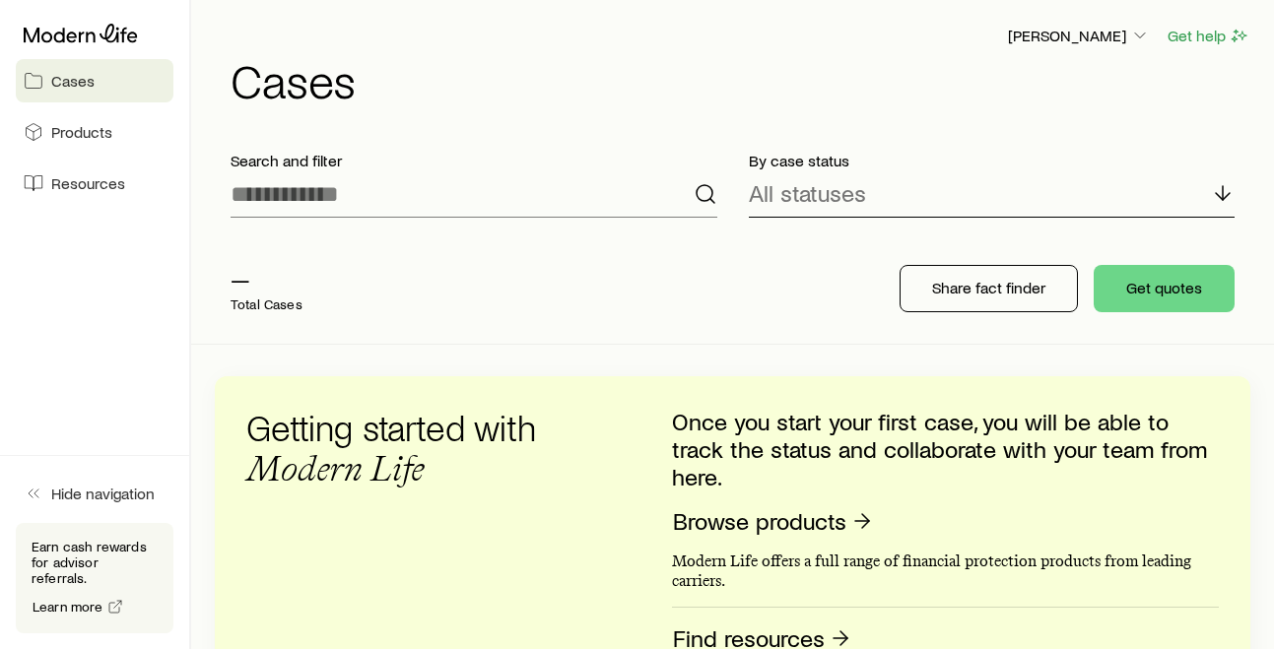
click at [832, 201] on p "All statuses" at bounding box center [807, 193] width 117 height 28
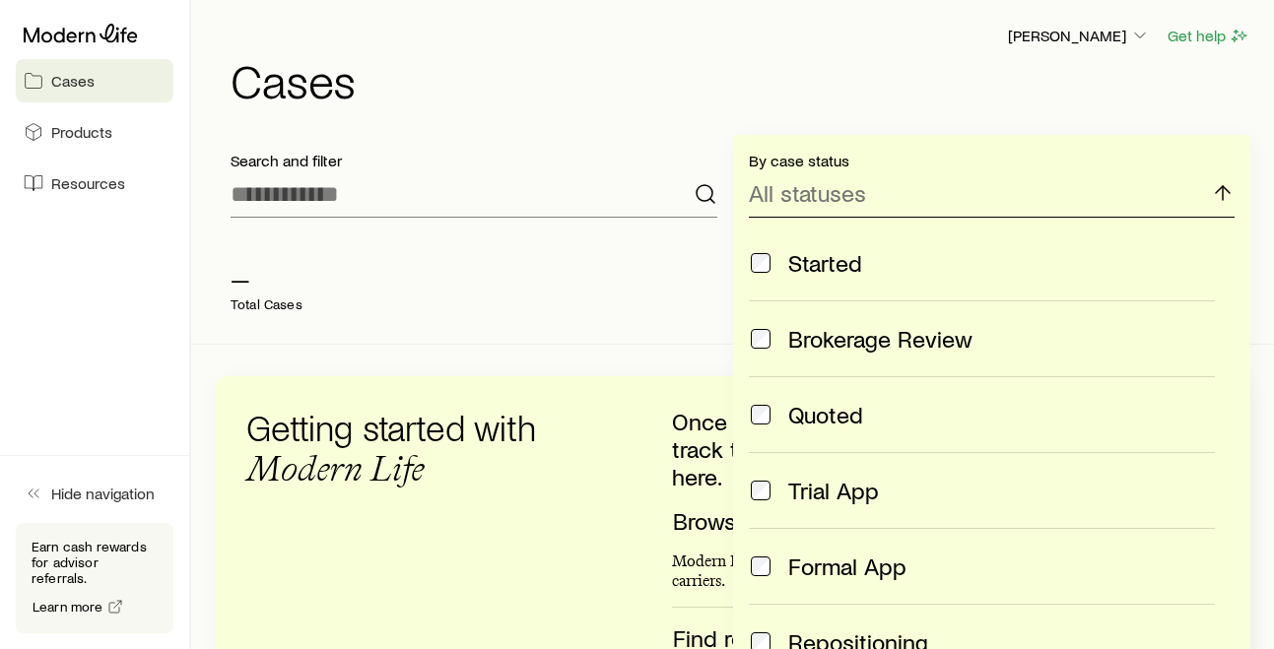
click at [832, 201] on p "All statuses" at bounding box center [807, 193] width 117 height 28
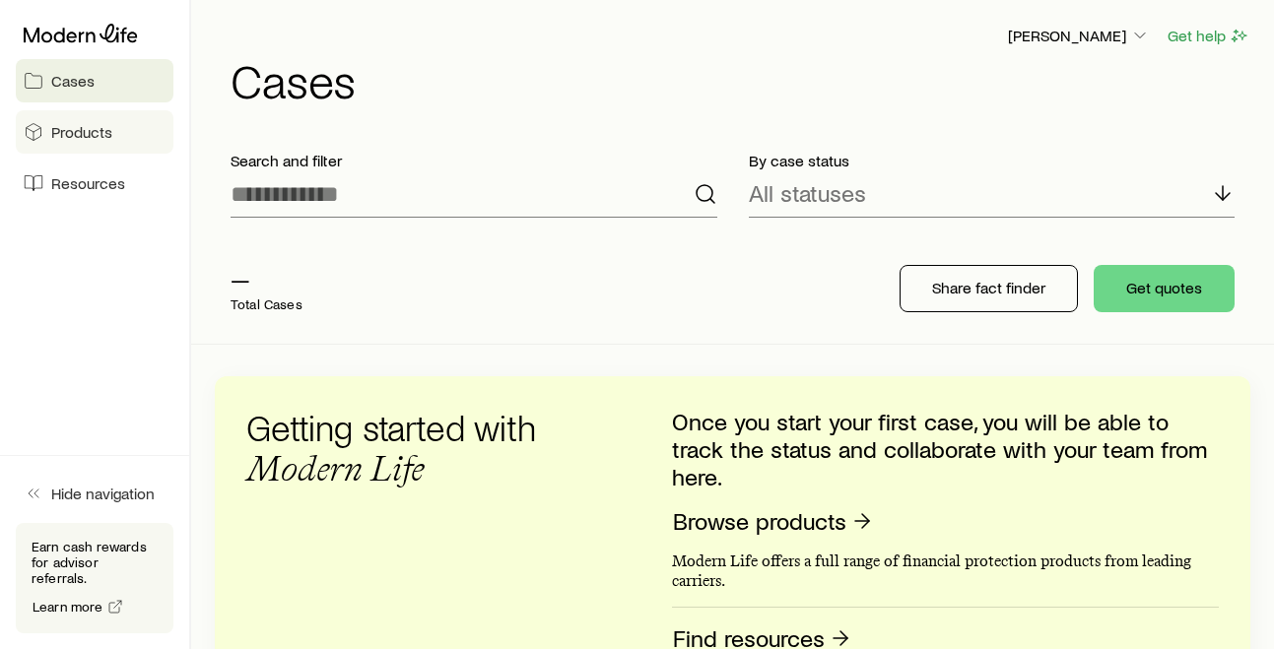
click at [67, 135] on span "Products" at bounding box center [81, 132] width 61 height 20
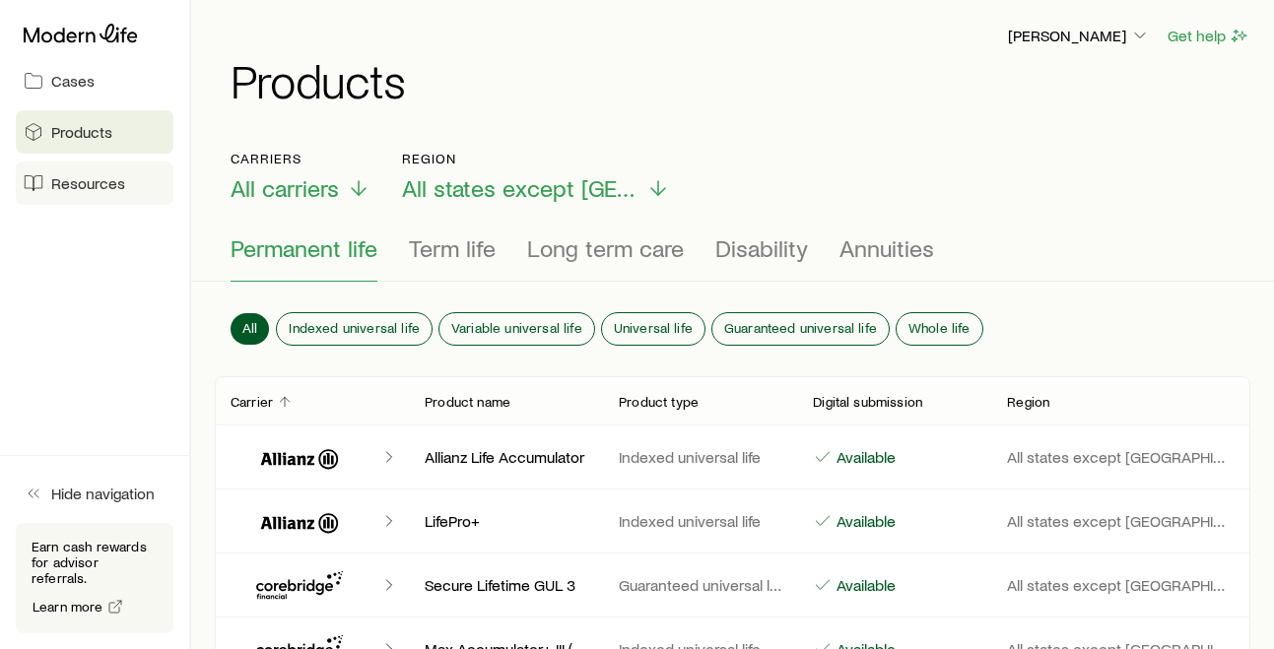
click at [65, 174] on span "Resources" at bounding box center [88, 183] width 74 height 20
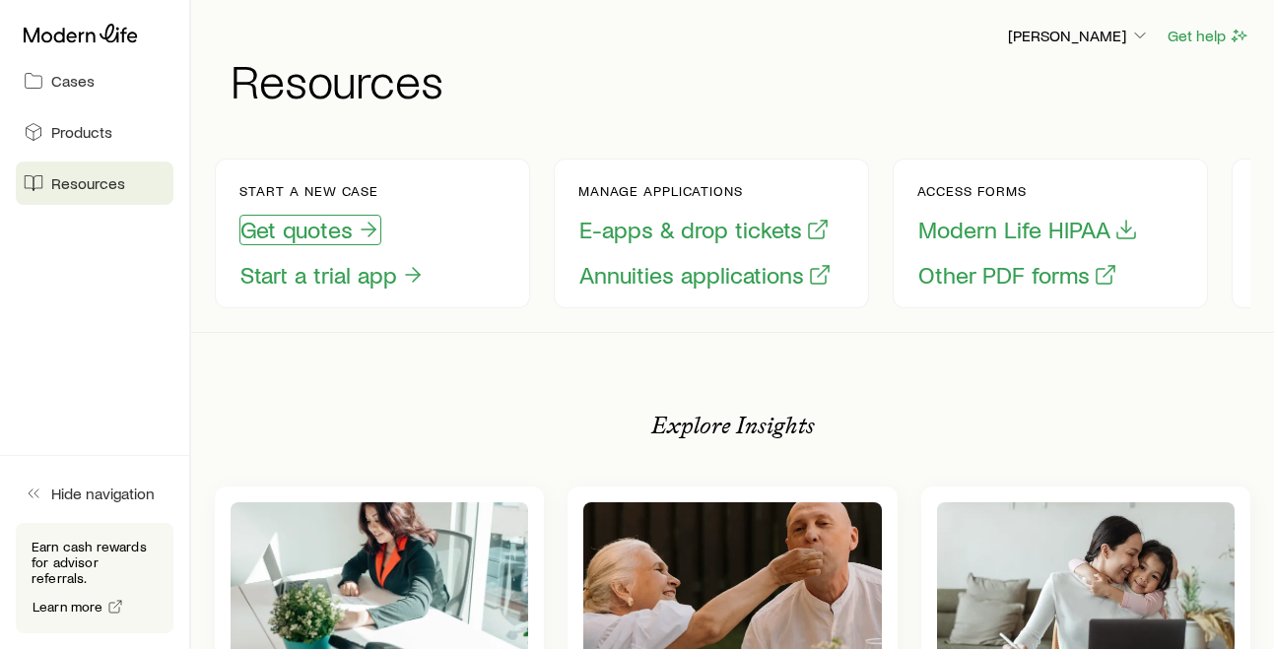
click at [282, 233] on button "Get quotes" at bounding box center [310, 230] width 142 height 31
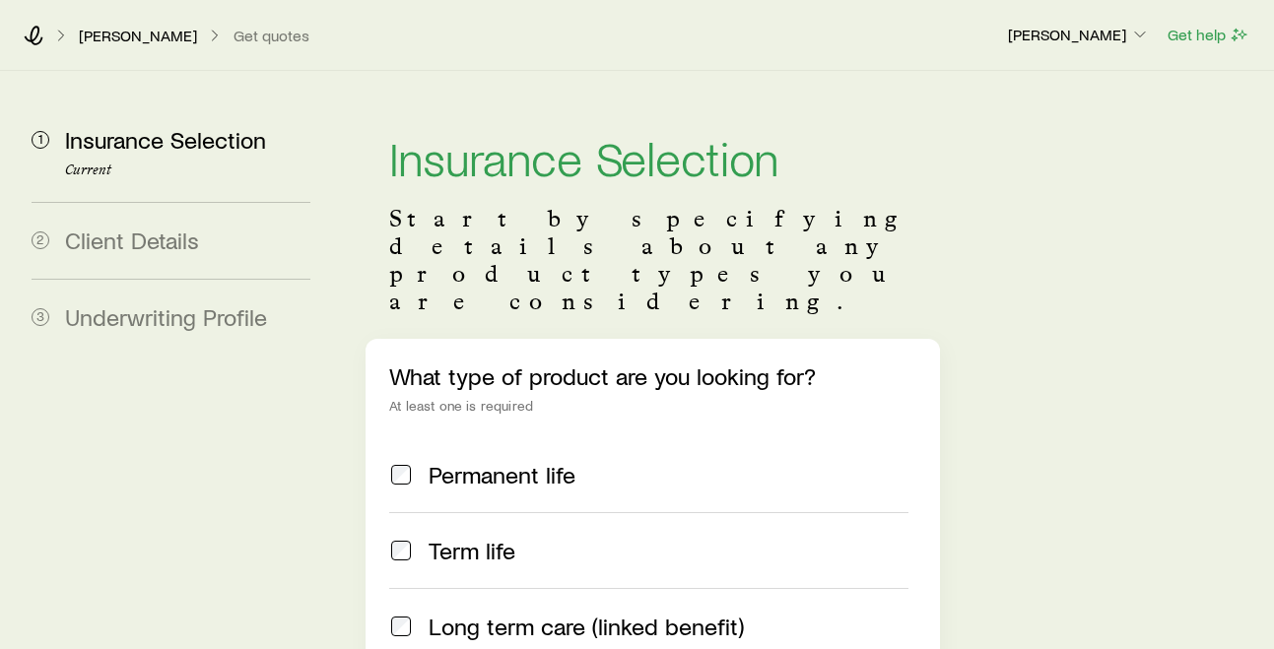
click at [450, 512] on label "Term life" at bounding box center [648, 550] width 518 height 76
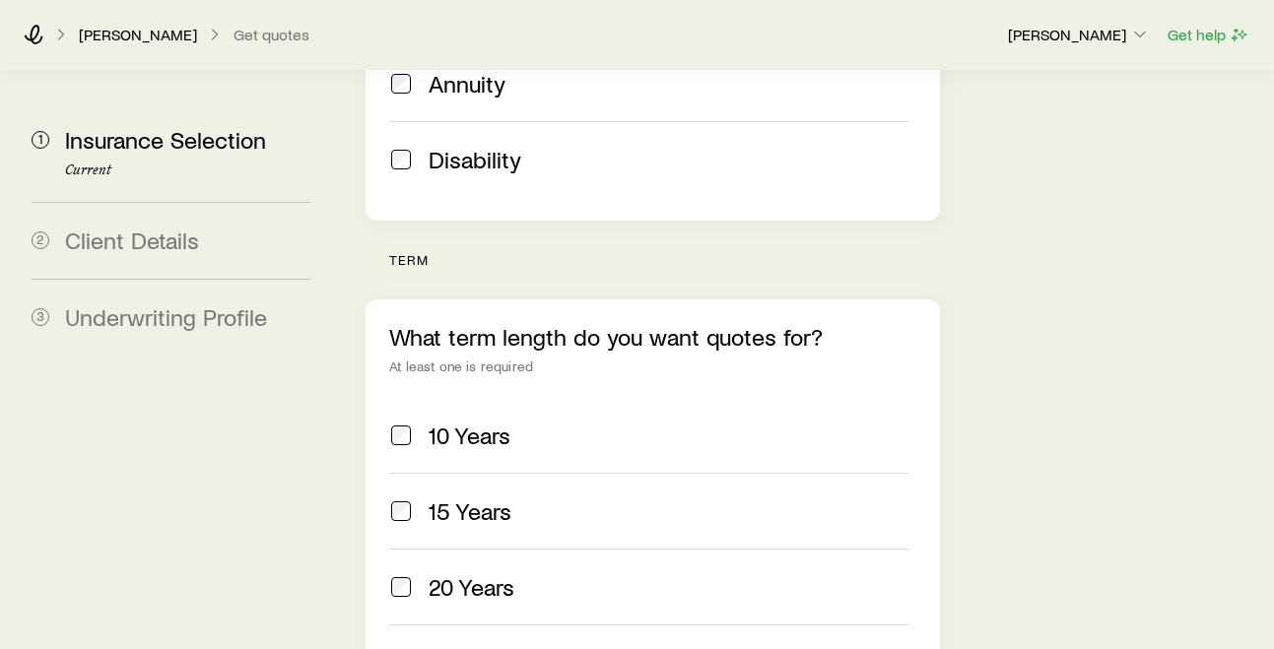
scroll to position [628, 0]
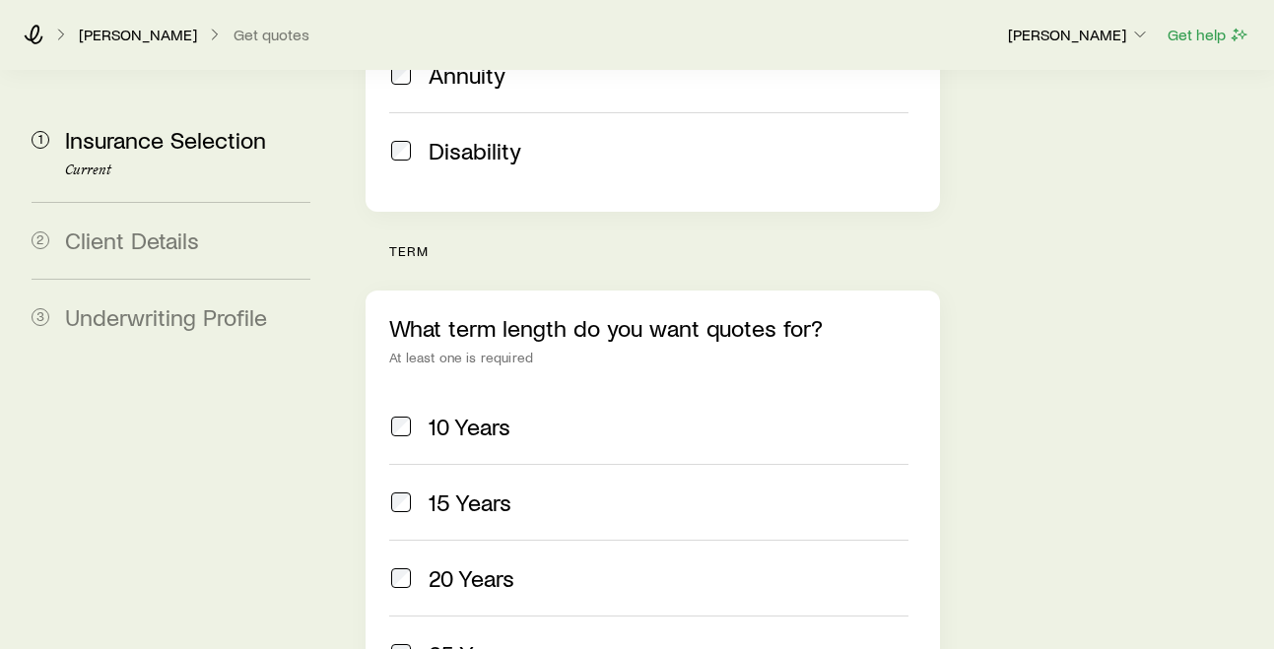
click at [447, 489] on span "15 Years" at bounding box center [470, 503] width 83 height 28
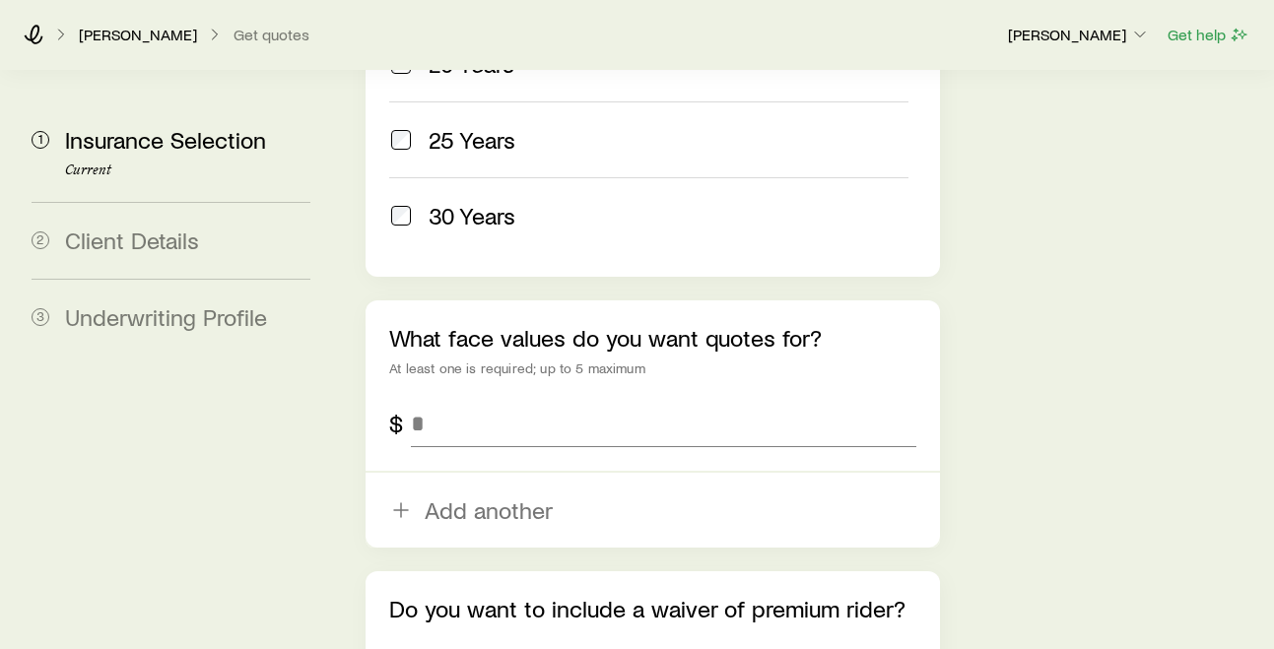
scroll to position [1163, 0]
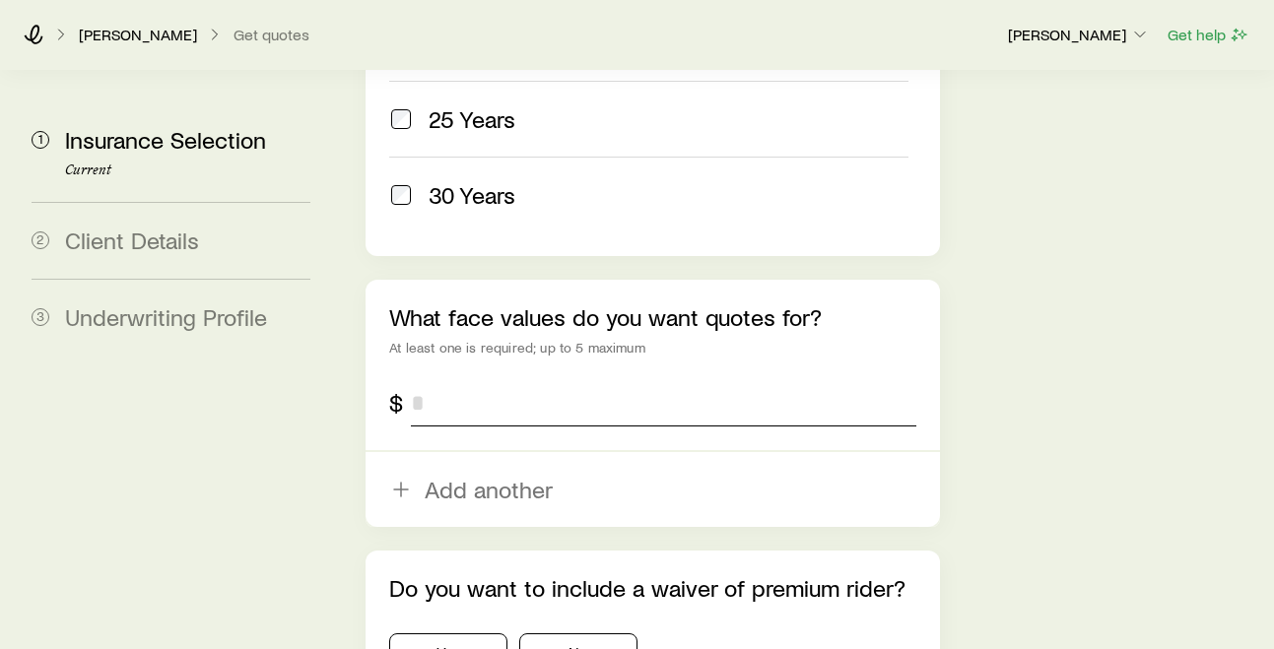
click at [438, 379] on input "tel" at bounding box center [663, 402] width 505 height 47
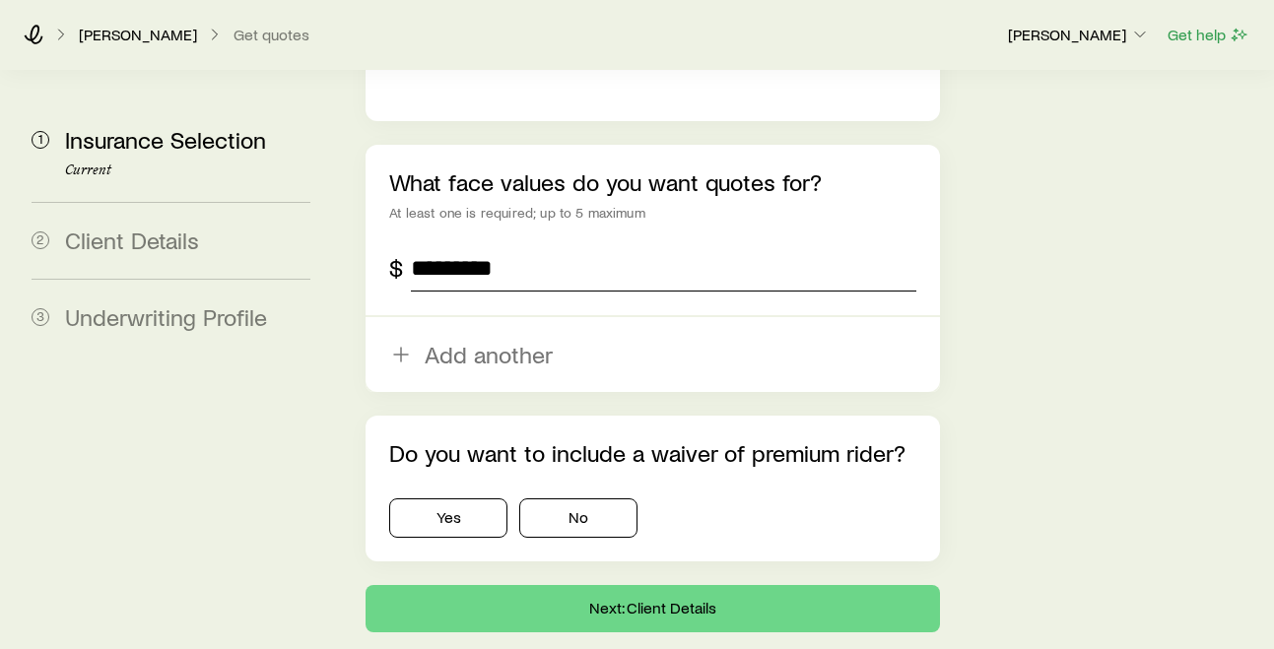
scroll to position [1325, 0]
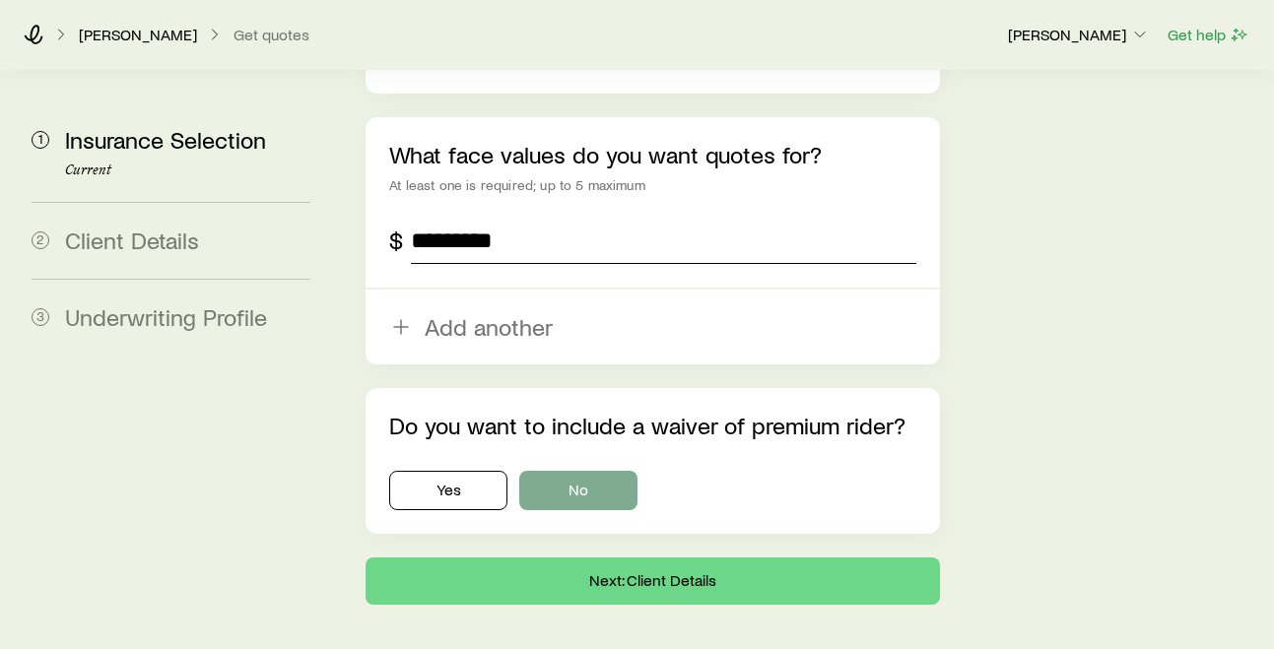
type input "*********"
click at [590, 471] on button "No" at bounding box center [578, 490] width 118 height 39
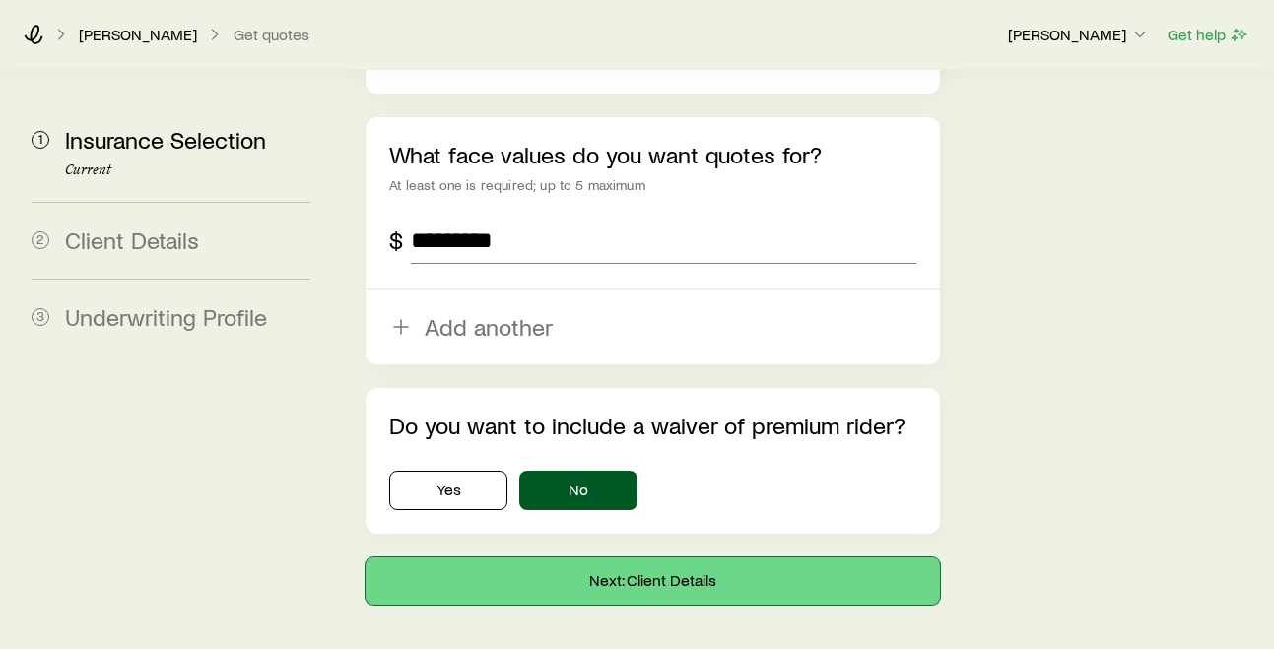
click at [627, 558] on button "Next: Client Details" at bounding box center [652, 581] width 573 height 47
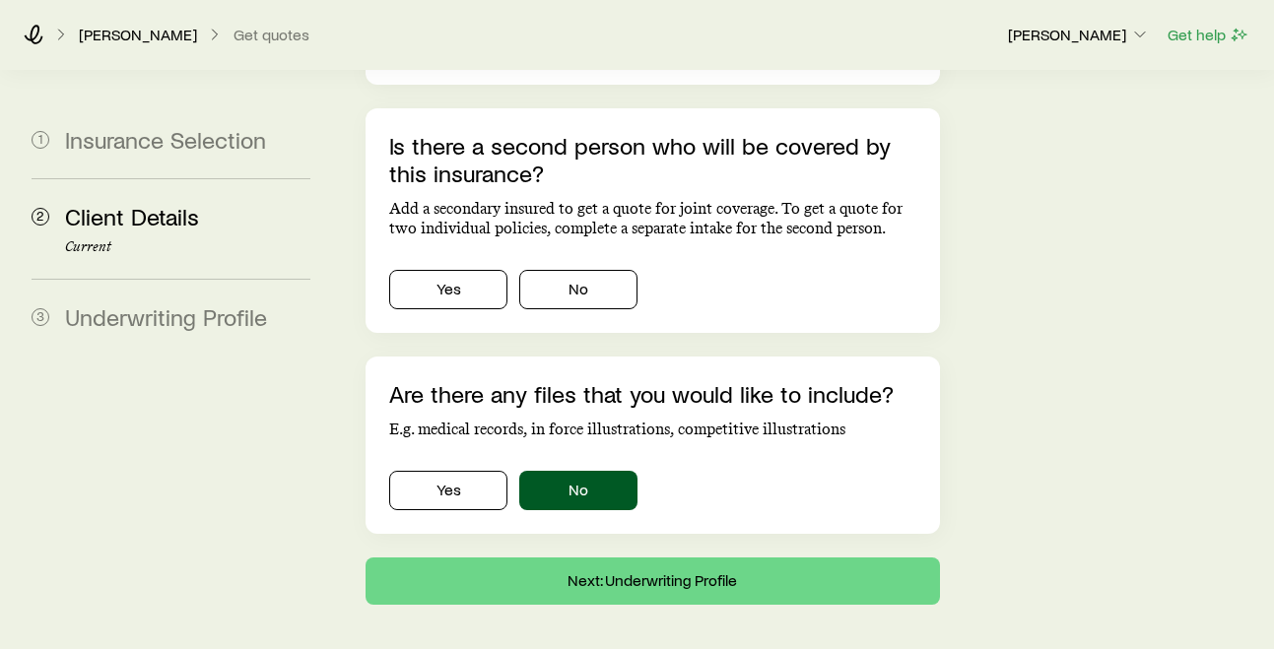
scroll to position [1422, 0]
